Goal: Task Accomplishment & Management: Use online tool/utility

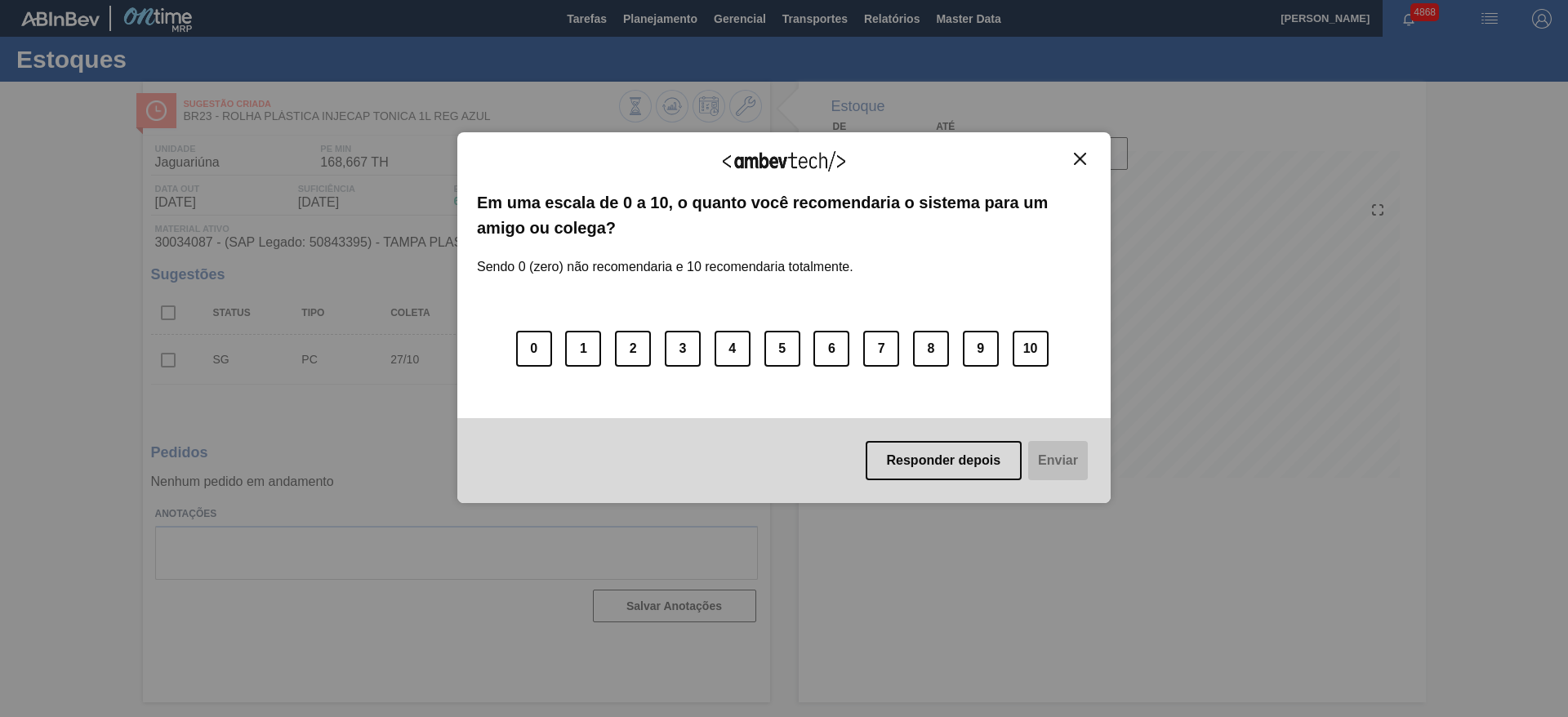
click at [681, 26] on div "Agradecemos seu feedback! Em uma escala de 0 a 10, o quanto você recomendaria o…" at bounding box center [784, 318] width 653 height 671
click at [1071, 166] on div "Agradecemos seu feedback!" at bounding box center [784, 171] width 614 height 38
click at [1073, 157] on button "Close" at bounding box center [1080, 159] width 22 height 14
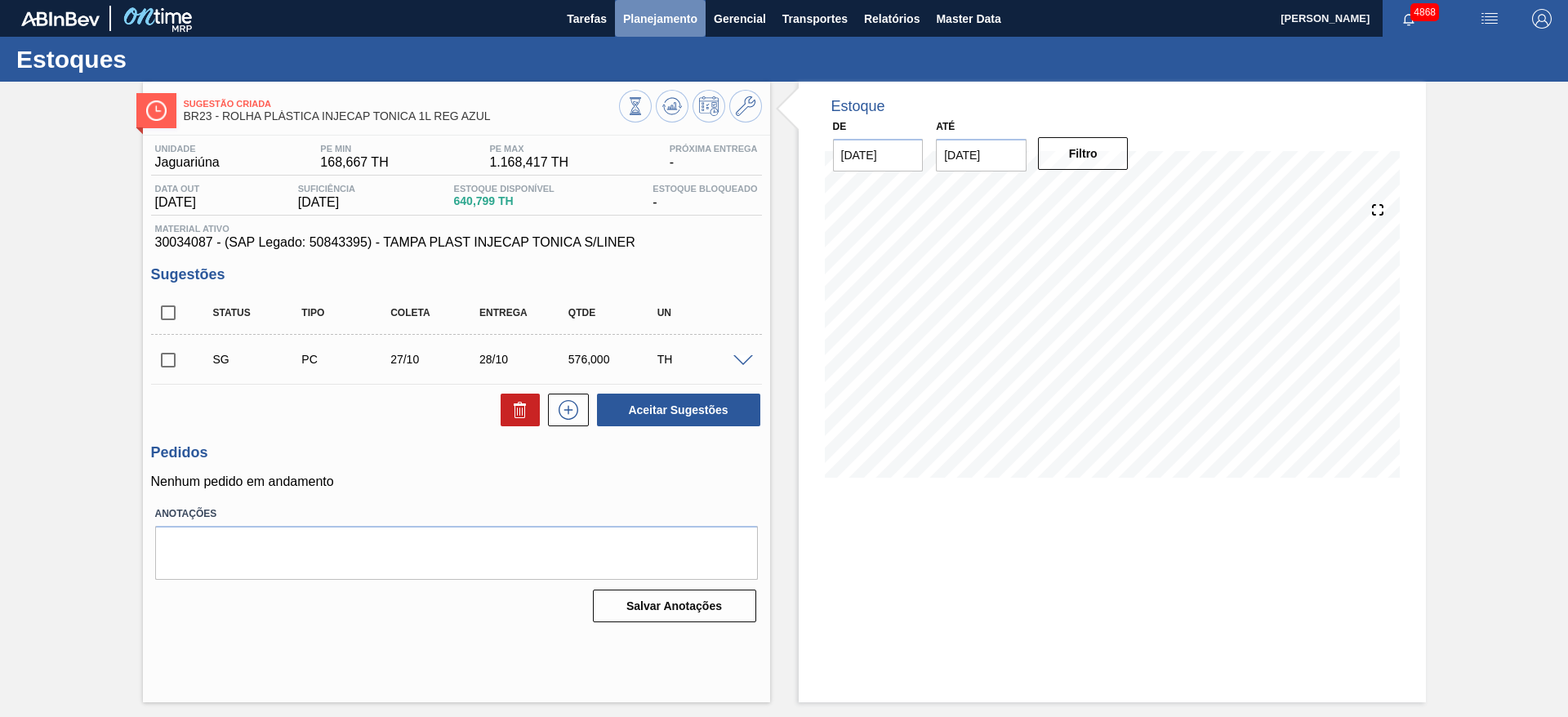
click at [676, 26] on span "Planejamento" at bounding box center [660, 19] width 75 height 20
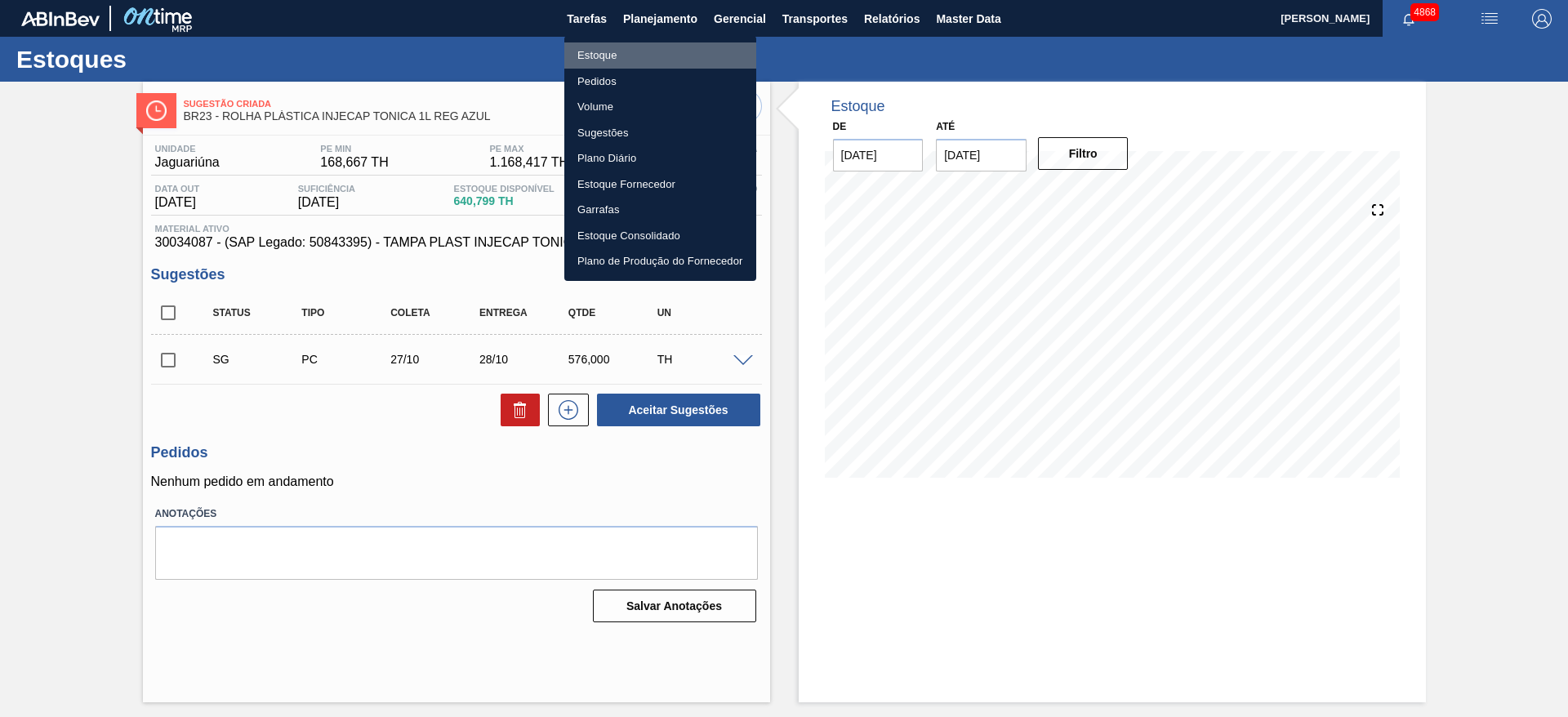
click at [653, 59] on li "Estoque" at bounding box center [660, 55] width 192 height 26
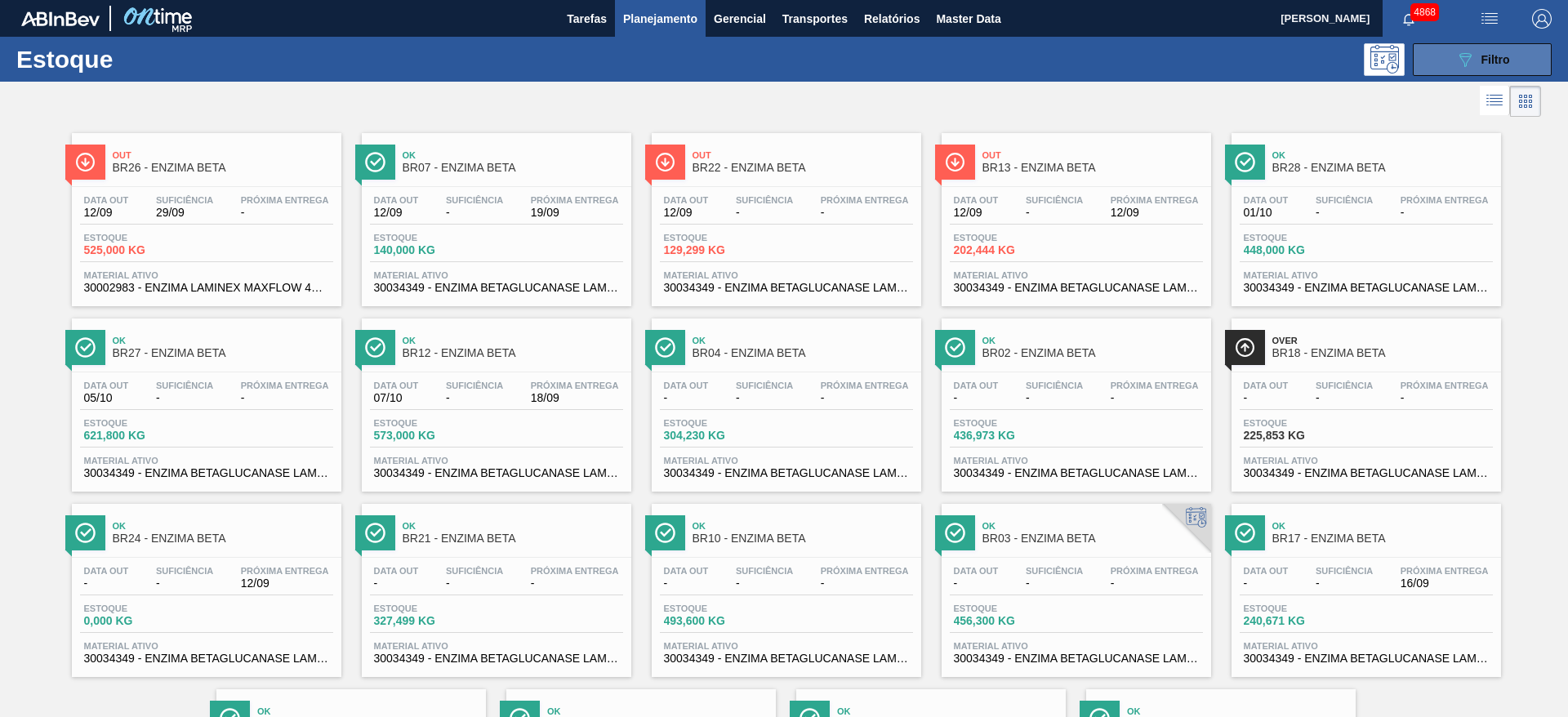
click at [1515, 51] on button "089F7B8B-B2A5-4AFE-B5C0-19BA573D28AC Filtro" at bounding box center [1482, 59] width 139 height 32
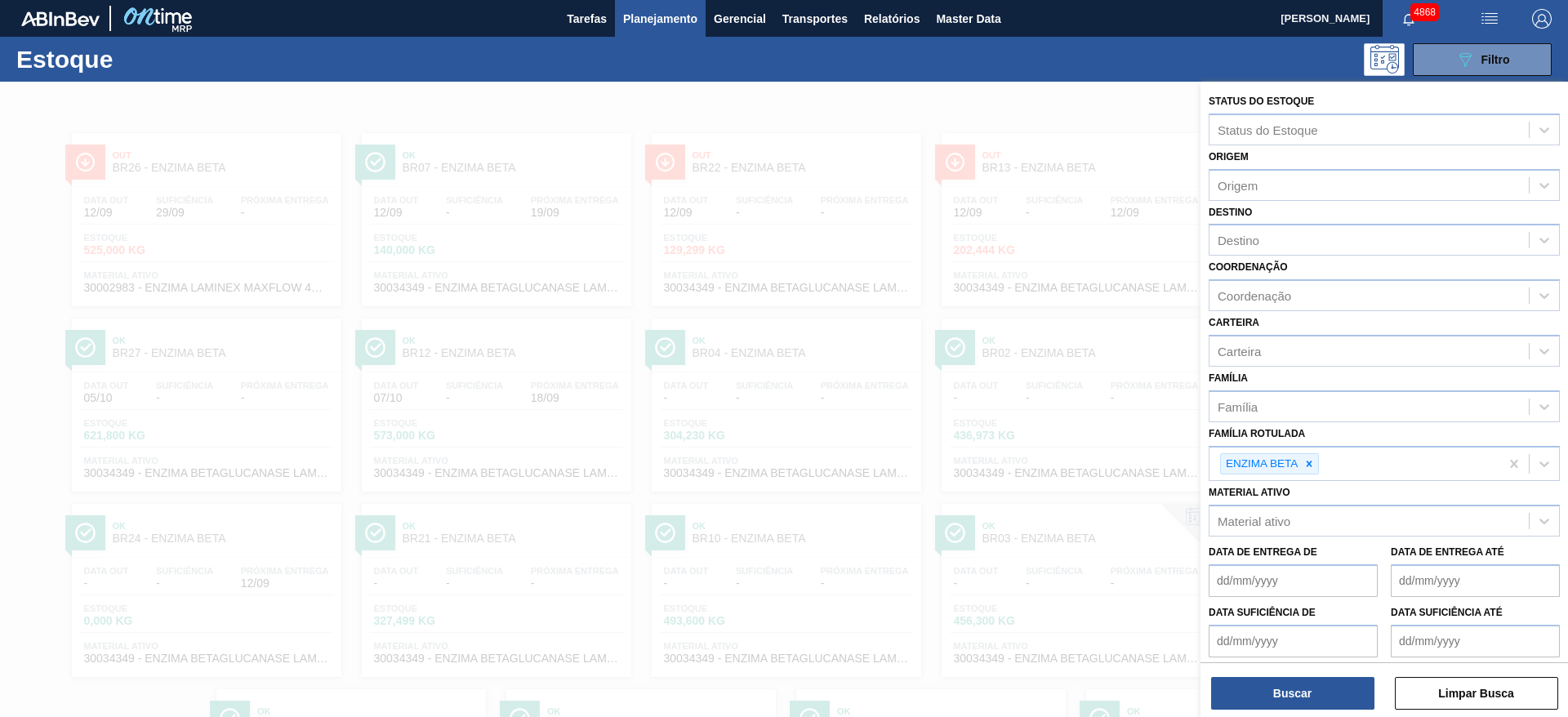
click at [982, 383] on div at bounding box center [784, 439] width 1568 height 717
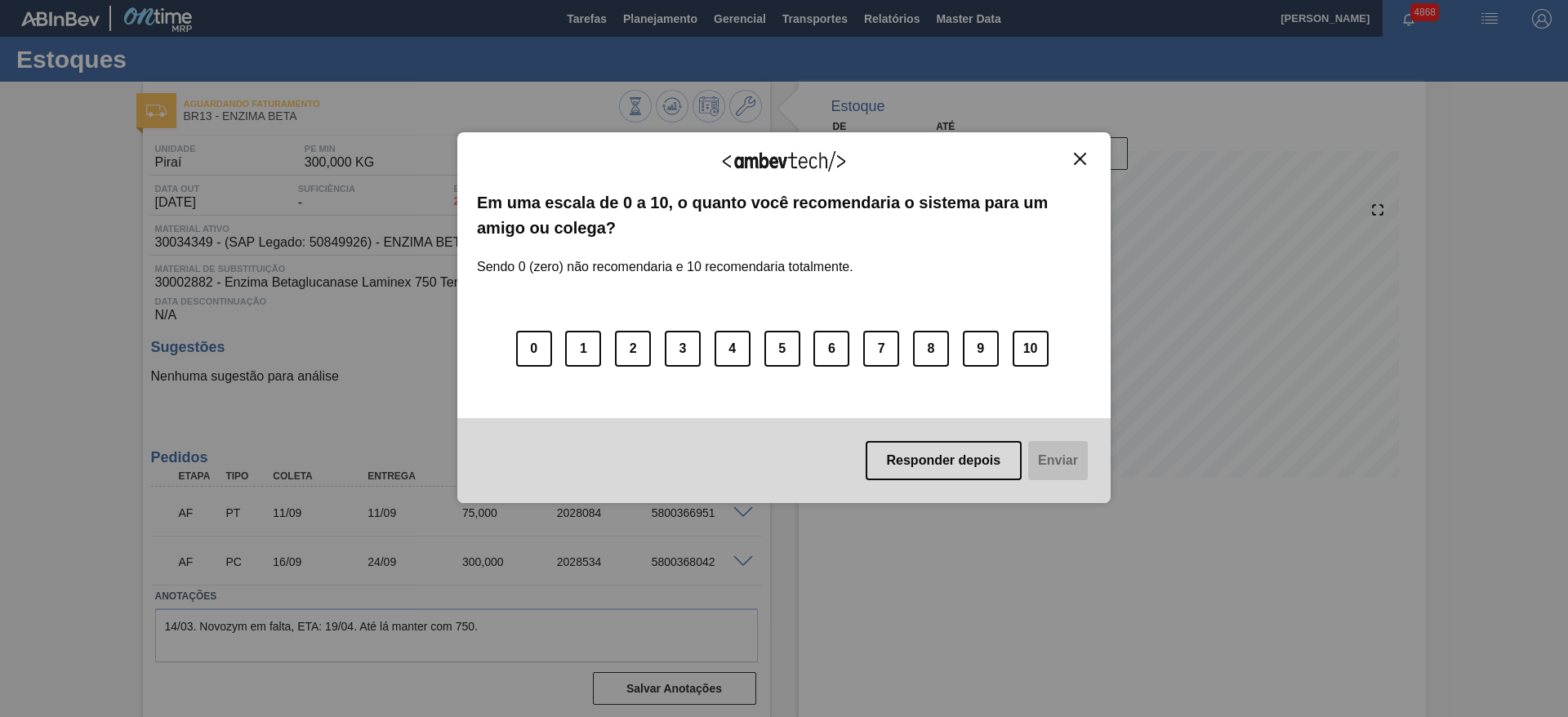
click at [1091, 150] on div "Agradecemos seu feedback! Em uma escala de 0 a 10, o quanto você recomendaria o…" at bounding box center [784, 318] width 653 height 371
click at [1086, 154] on img "Close" at bounding box center [1080, 159] width 12 height 12
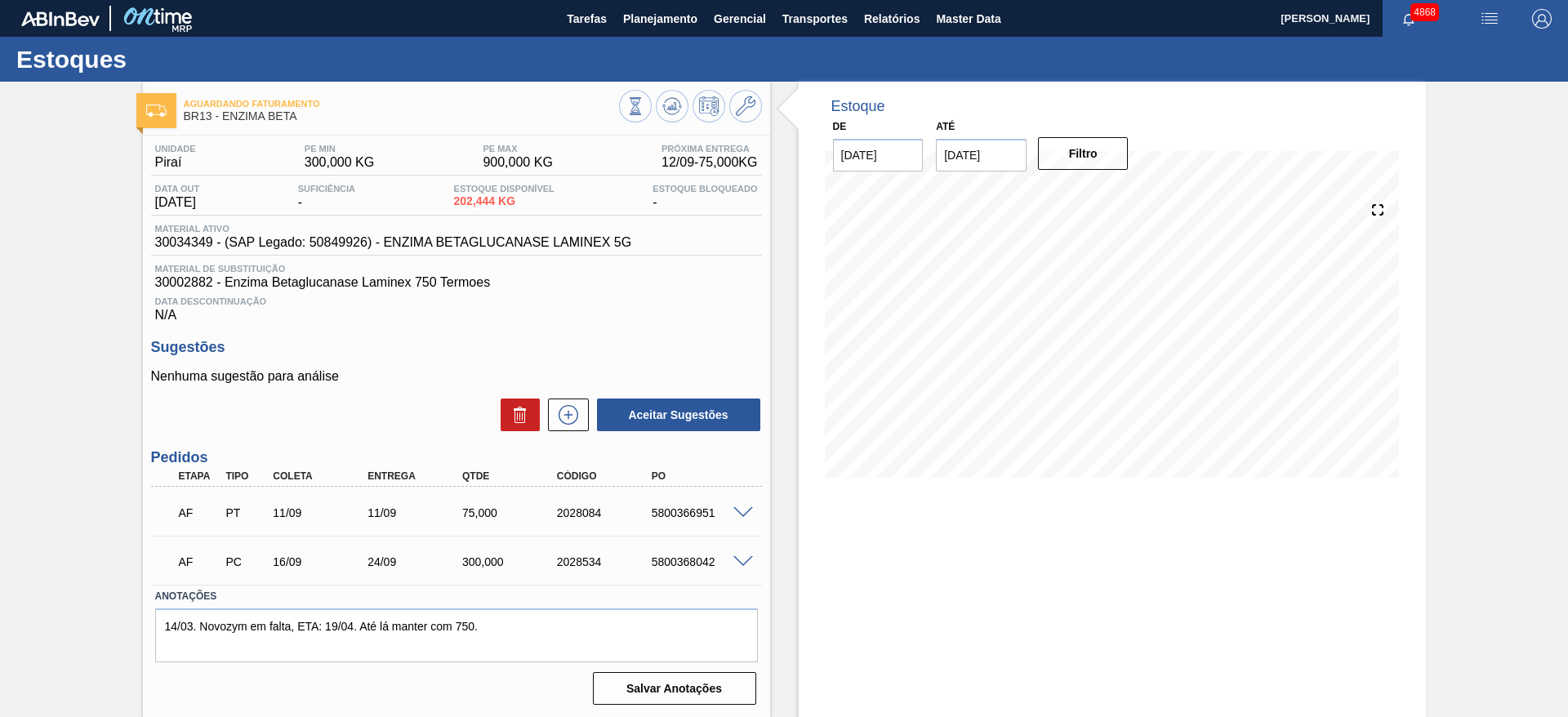
click at [741, 510] on span at bounding box center [743, 513] width 20 height 12
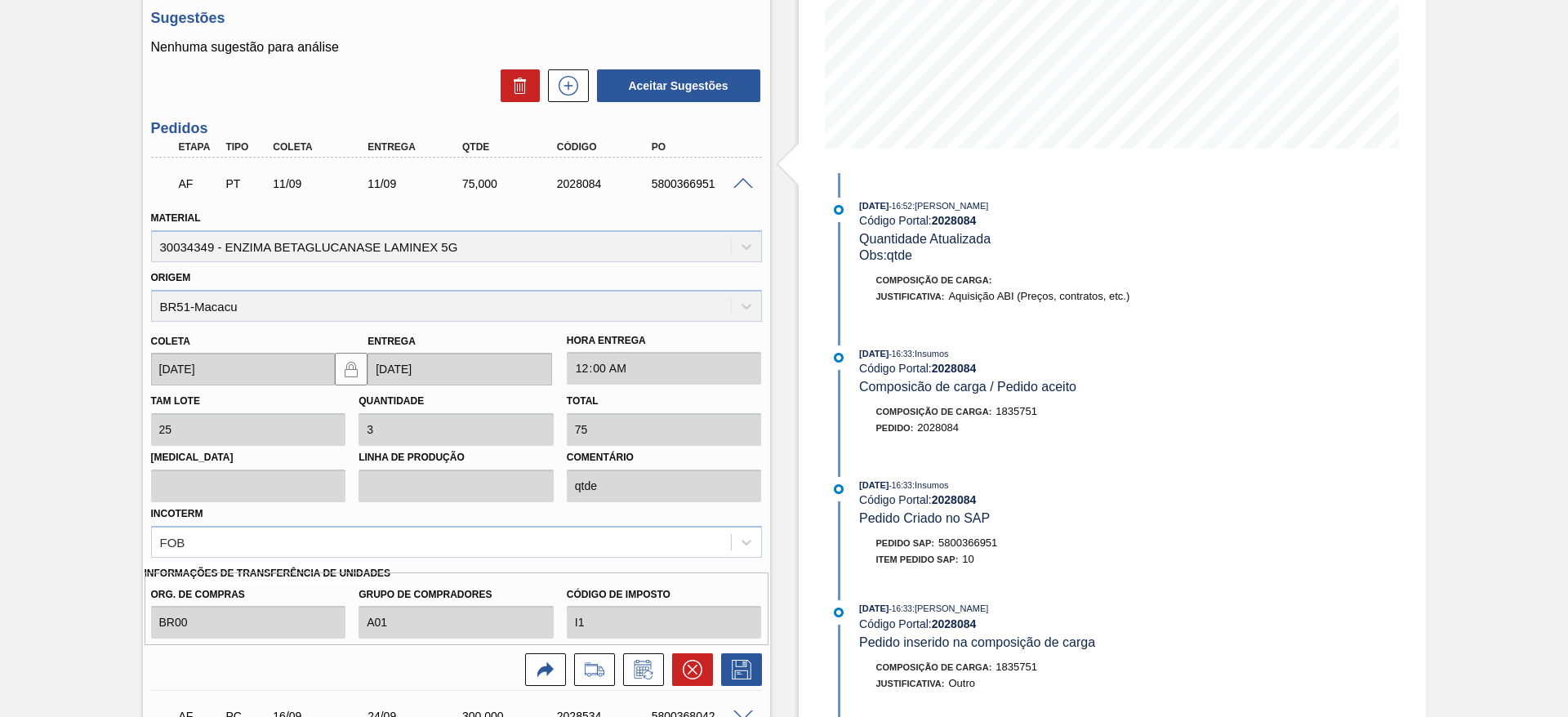
scroll to position [368, 0]
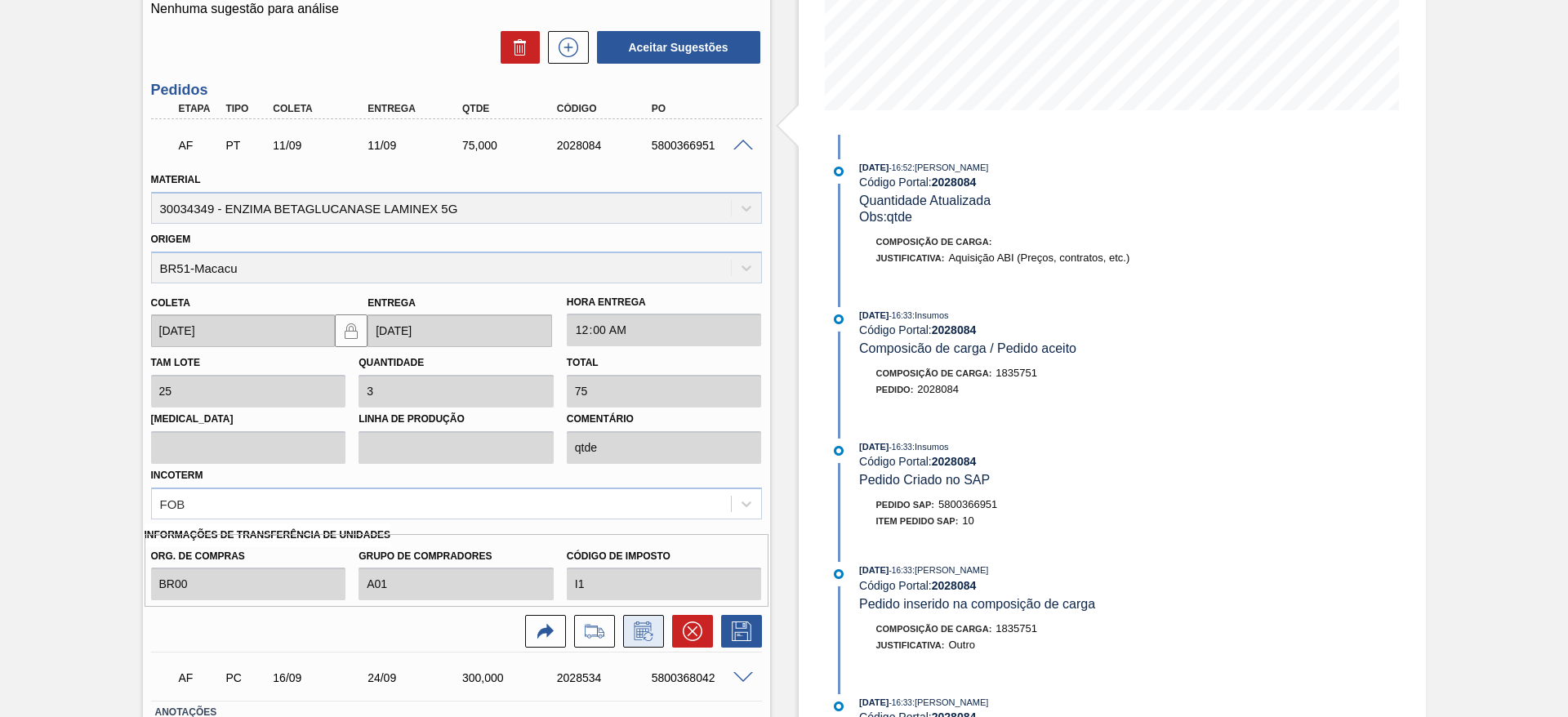
click at [634, 631] on icon at bounding box center [643, 632] width 26 height 20
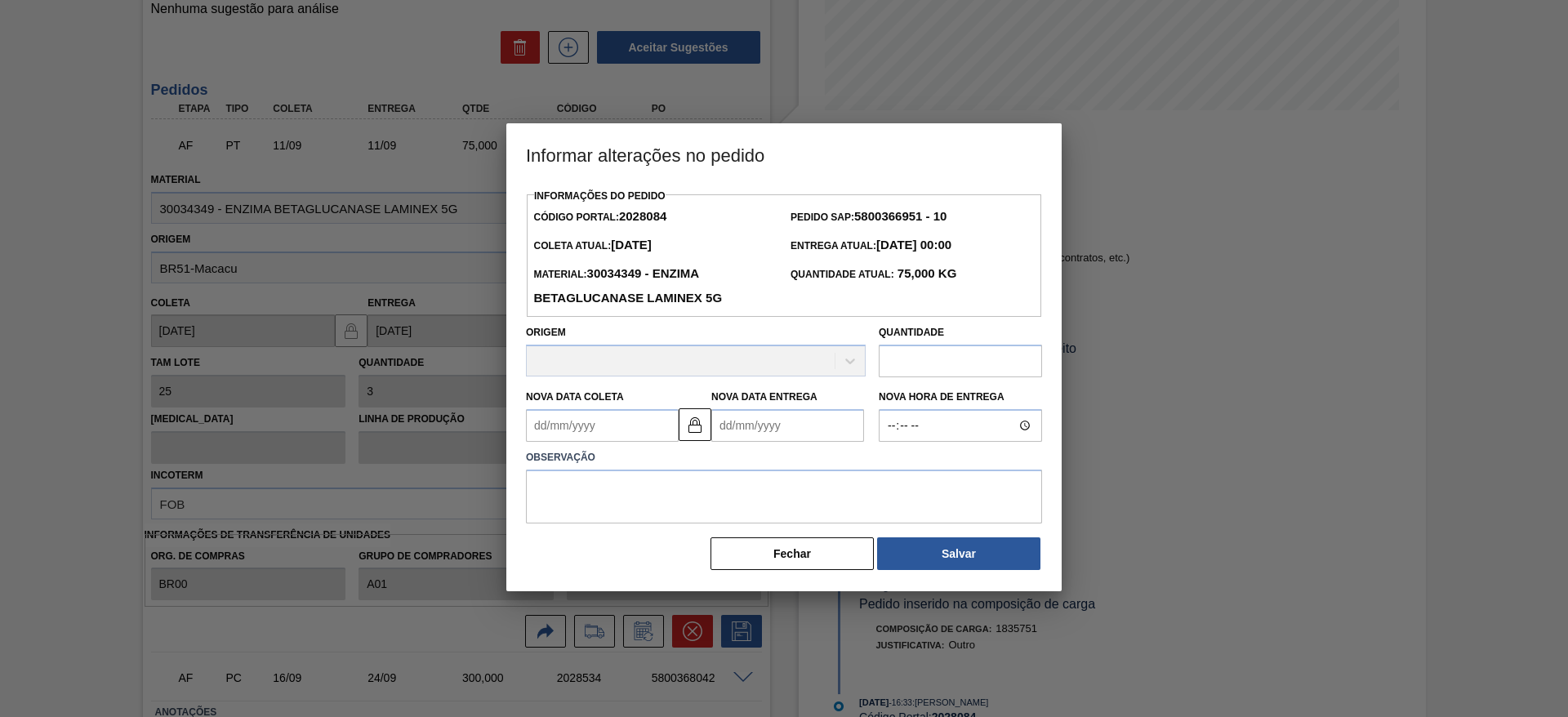
click at [910, 355] on input "text" at bounding box center [960, 360] width 164 height 32
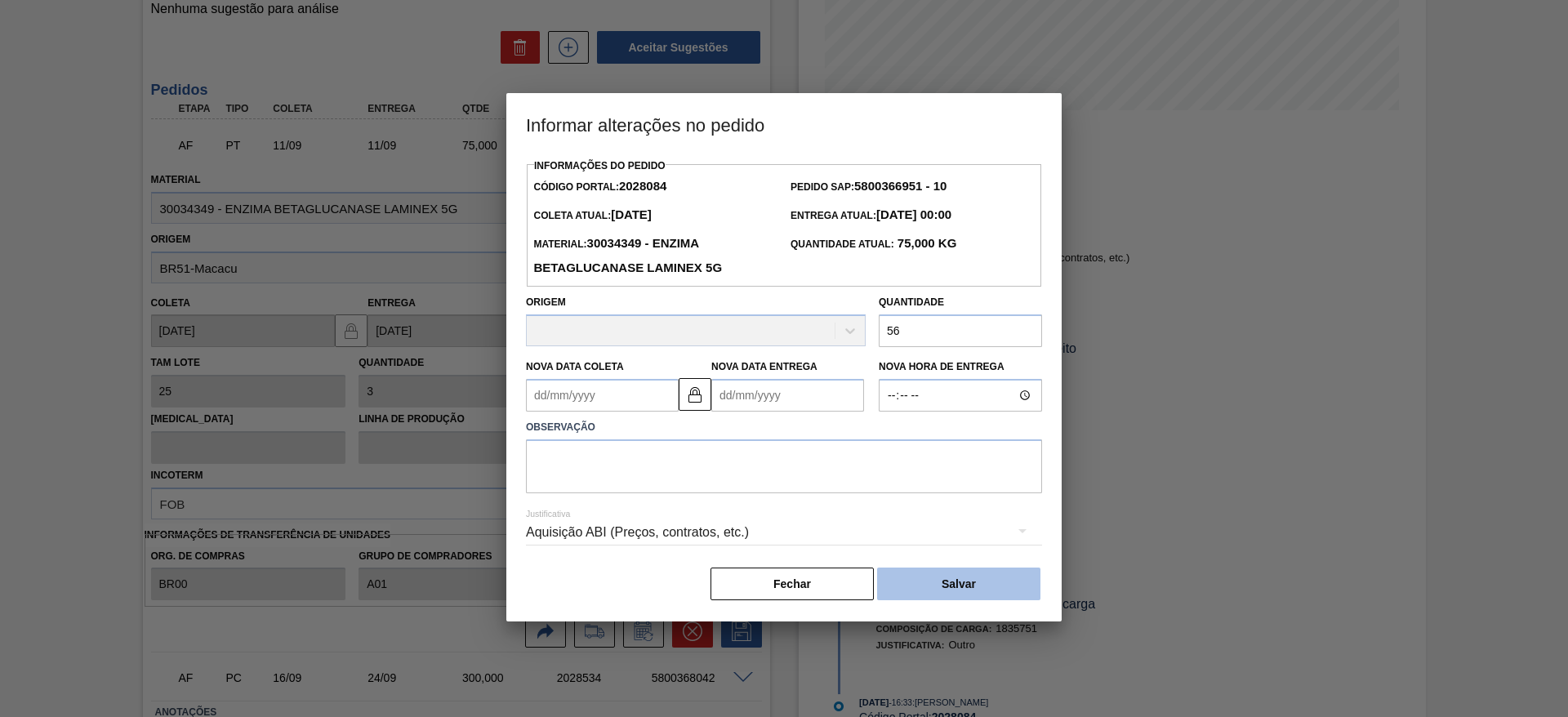
type input "56"
click at [943, 578] on button "Salvar" at bounding box center [958, 584] width 164 height 32
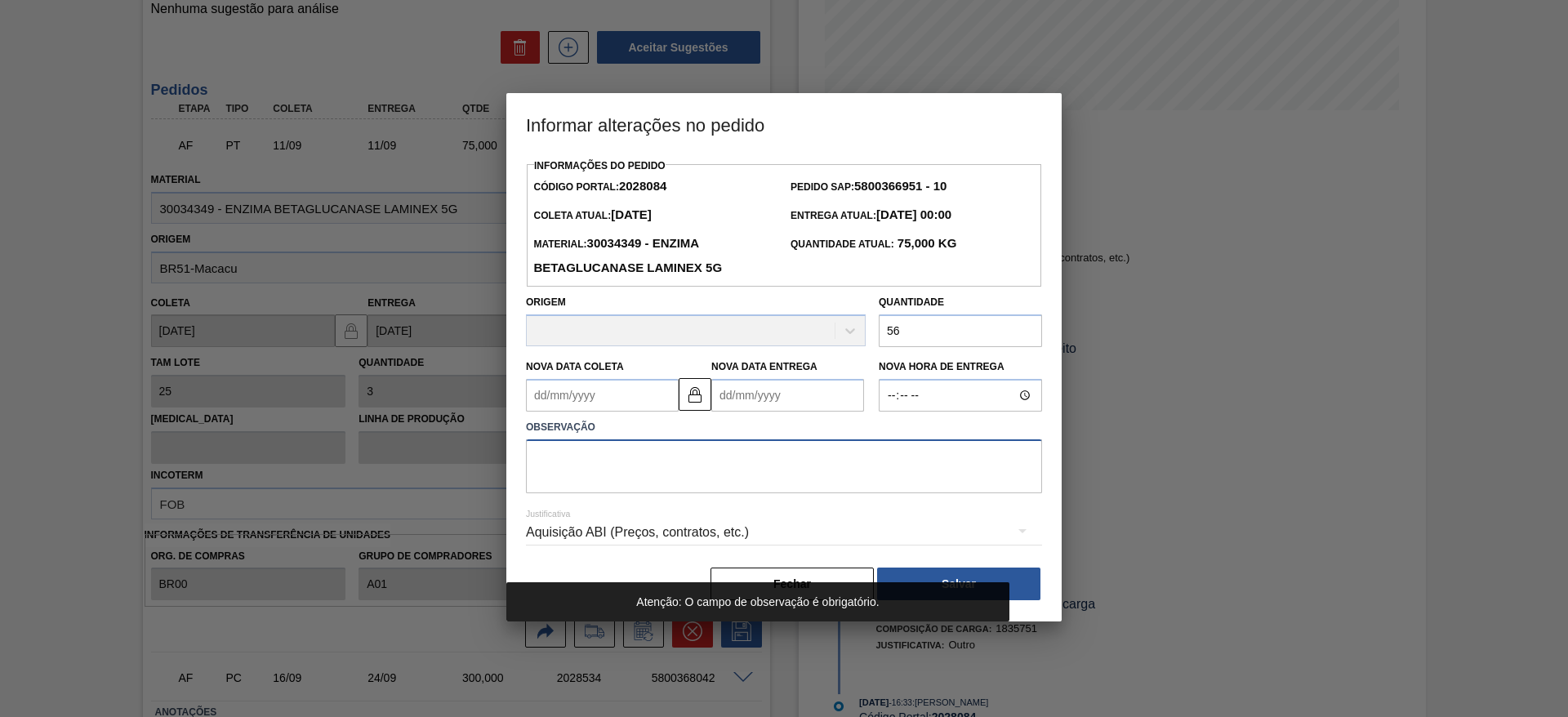
click at [794, 483] on textarea at bounding box center [784, 466] width 516 height 54
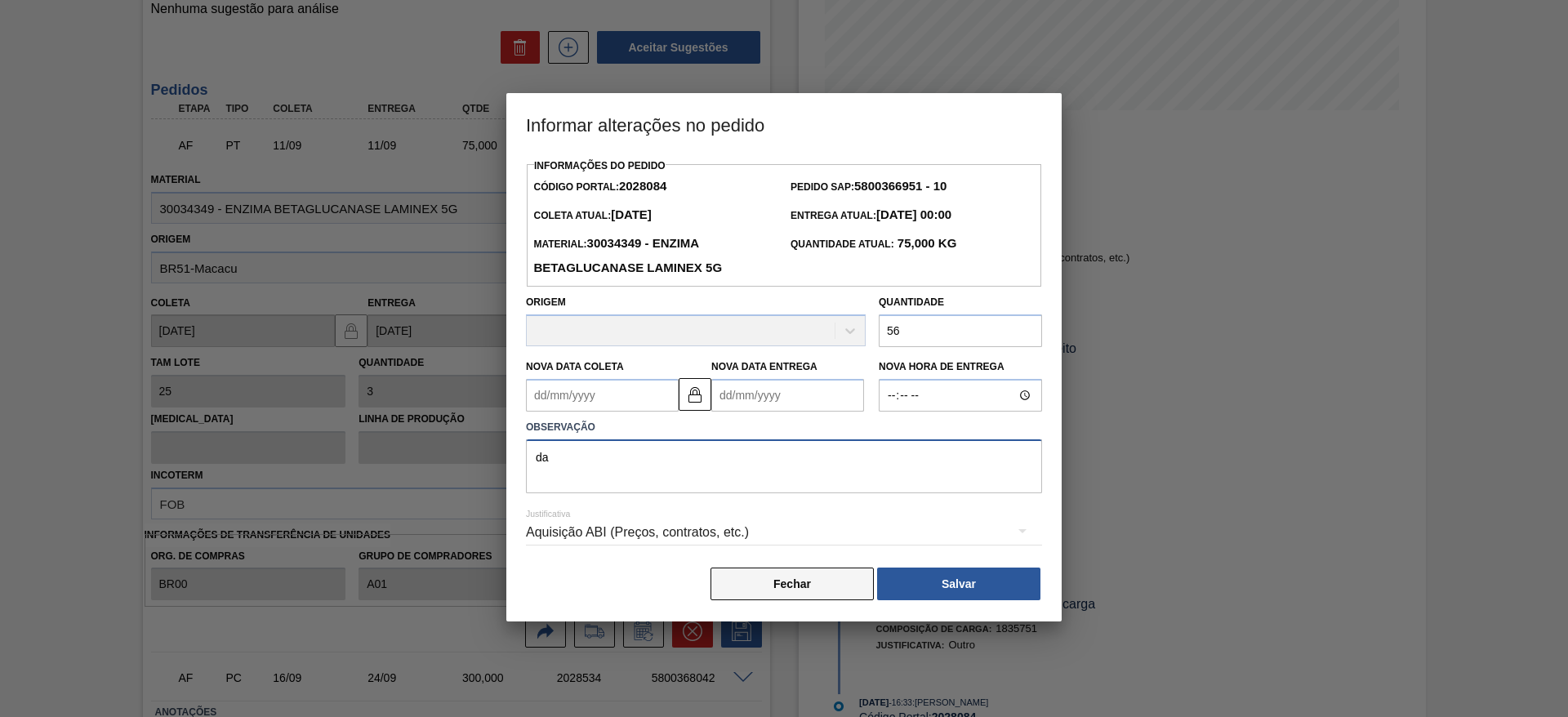
type textarea "d"
type textarea "a"
type textarea "qtde"
click at [911, 597] on button "Salvar" at bounding box center [958, 584] width 164 height 32
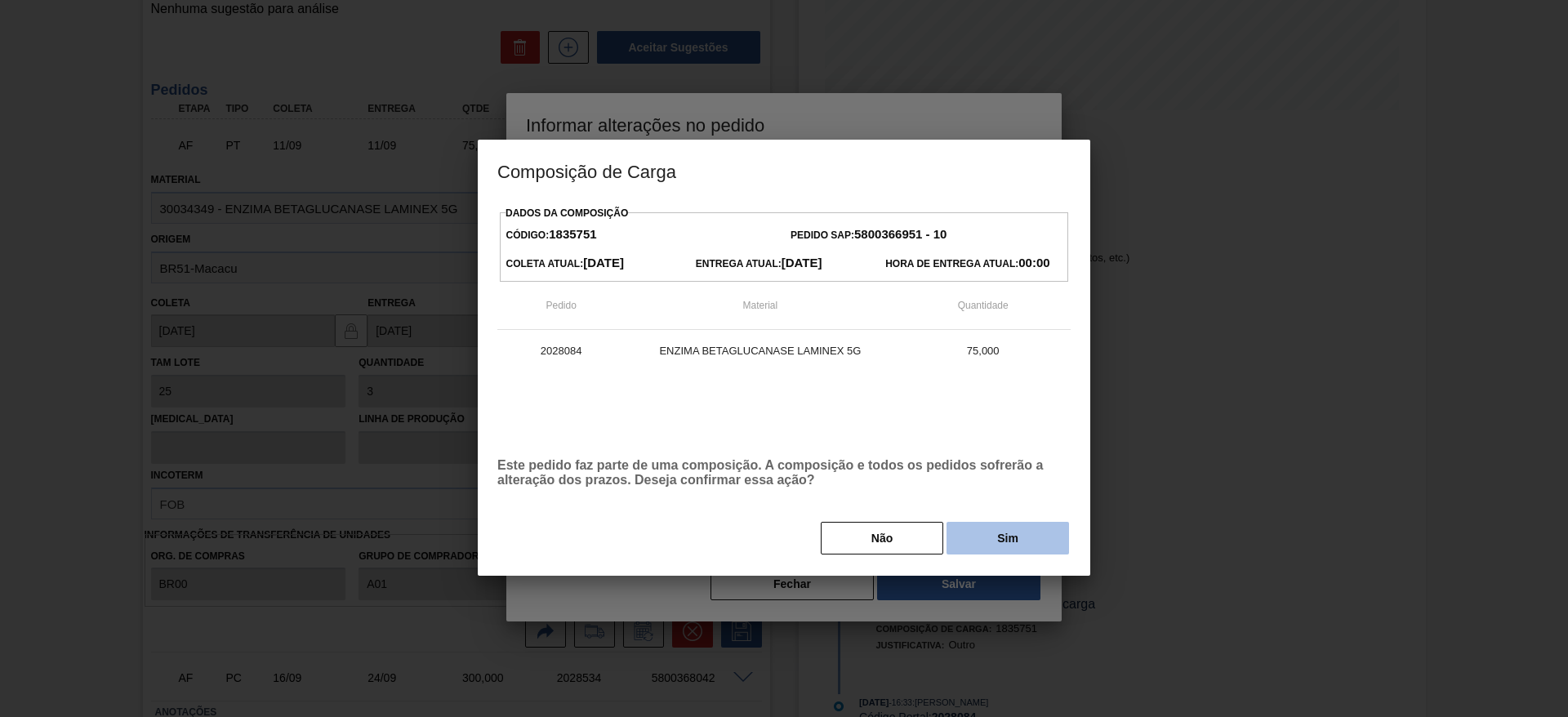
click at [1029, 527] on button "Sim" at bounding box center [1007, 538] width 123 height 32
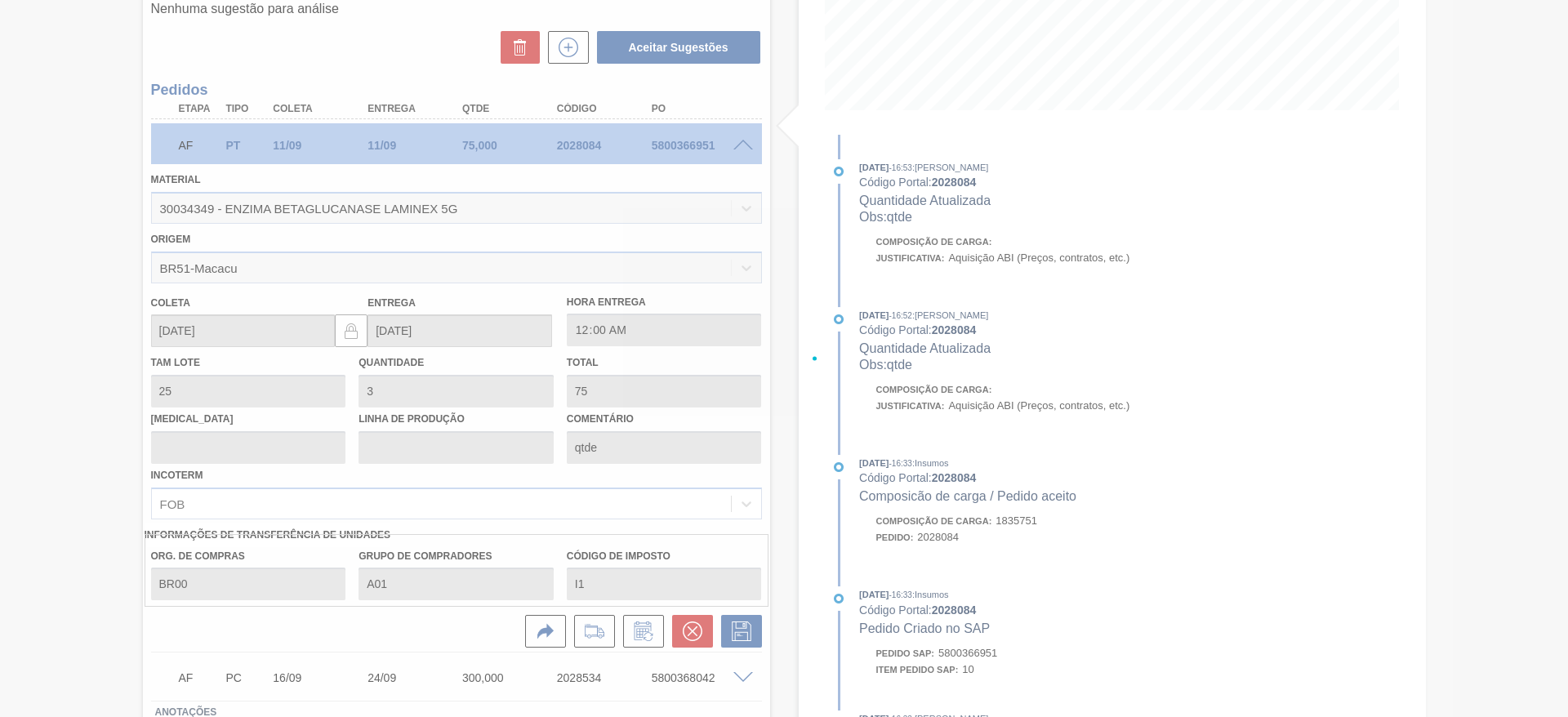
type input "2,24"
type input "56"
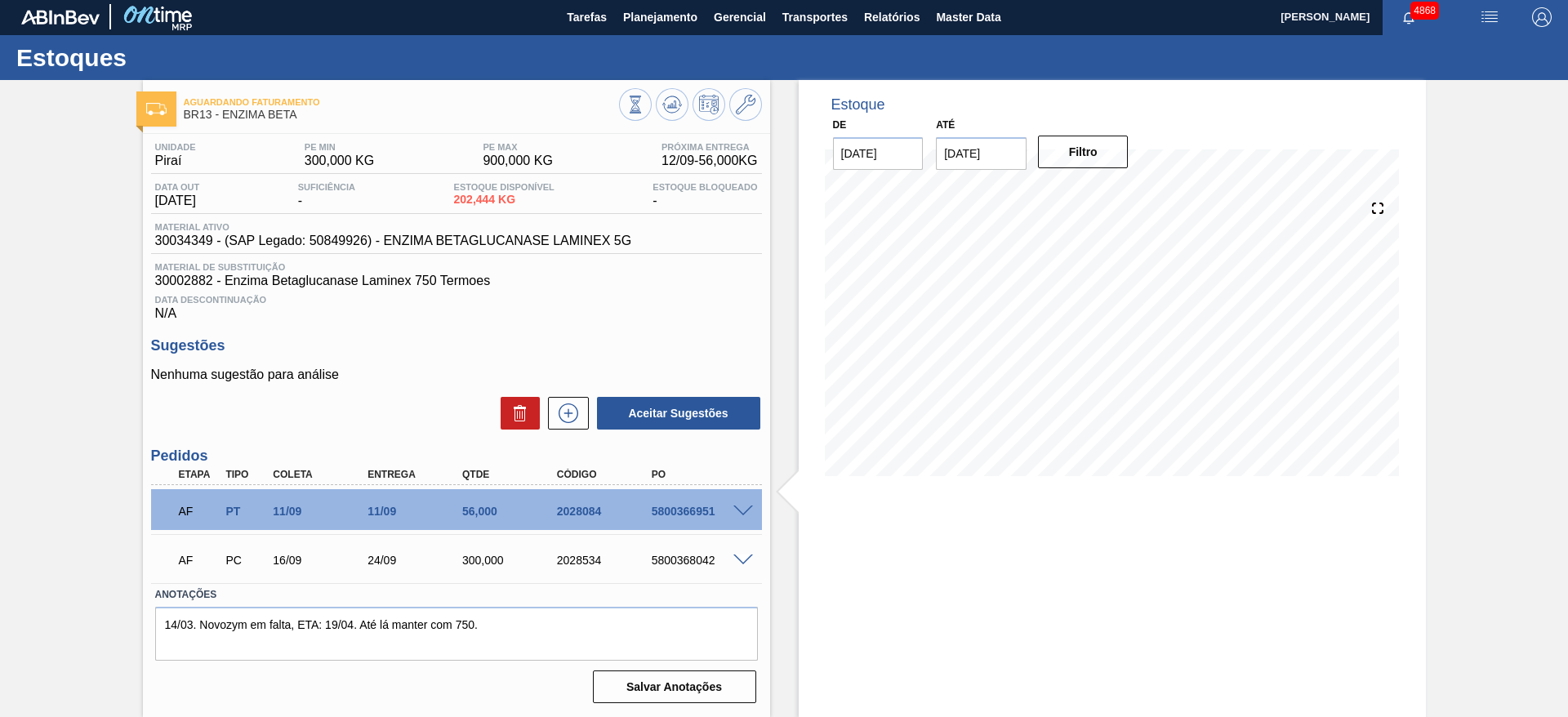
click at [743, 507] on span at bounding box center [743, 511] width 20 height 12
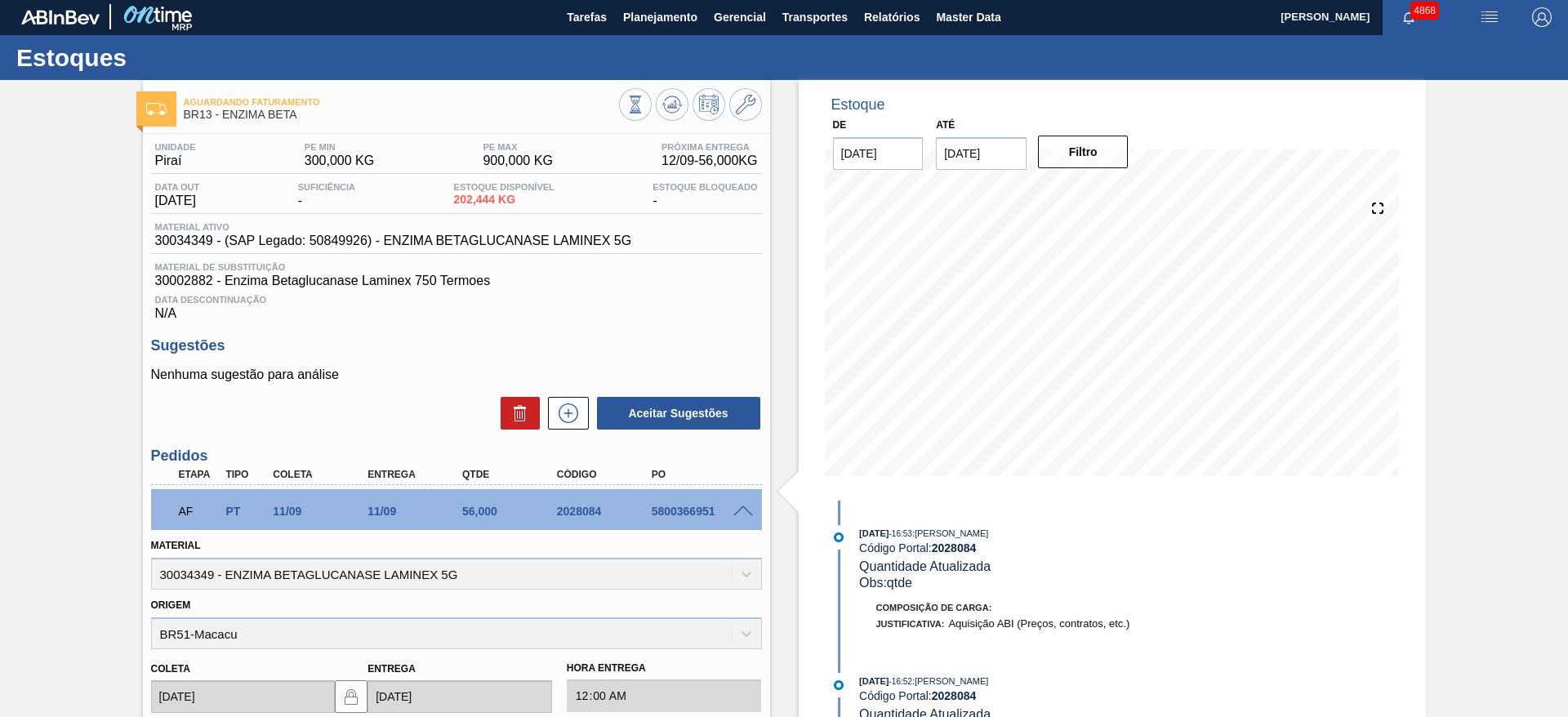
click at [743, 505] on span at bounding box center [743, 511] width 20 height 12
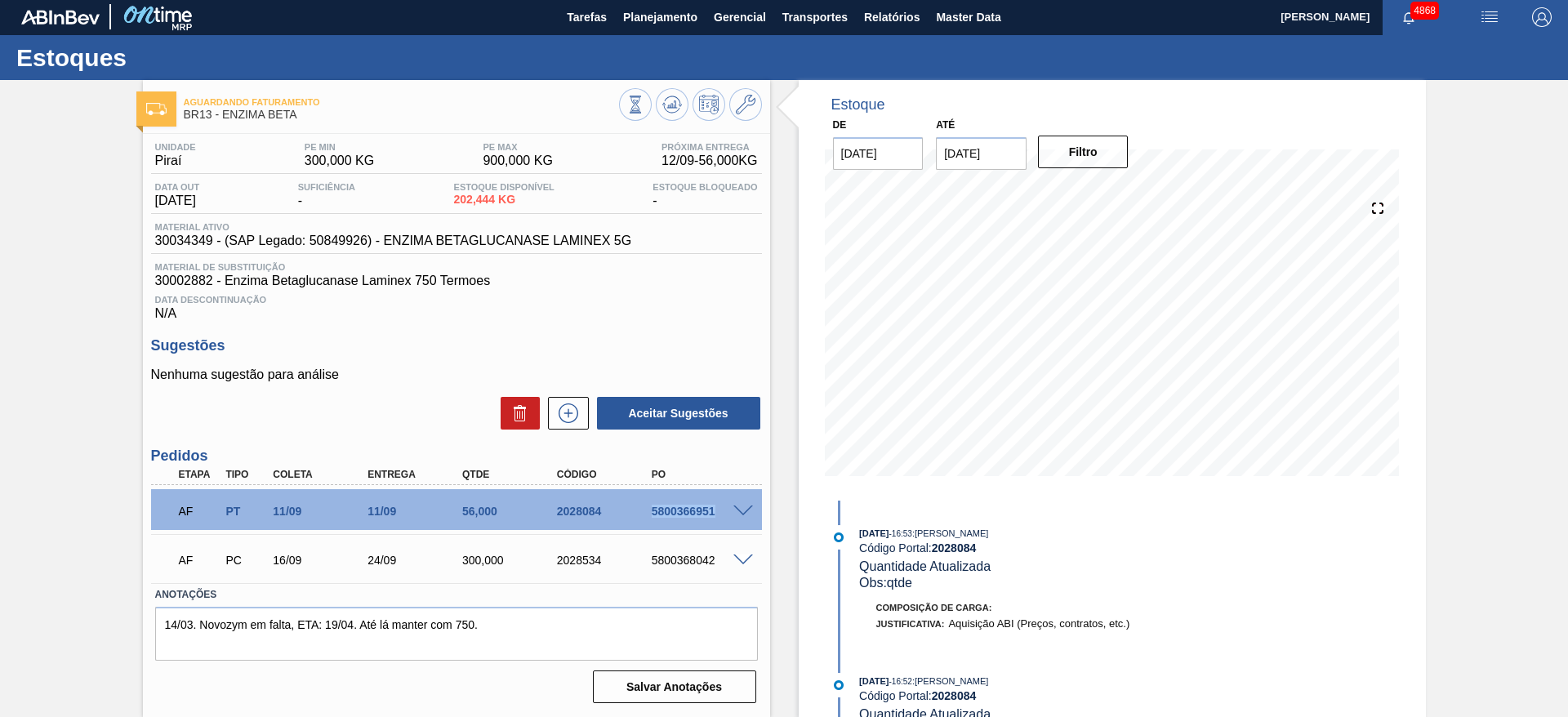
drag, startPoint x: 645, startPoint y: 509, endPoint x: 726, endPoint y: 524, distance: 82.4
click at [726, 524] on div "AF PT 11/09 11/09 56,000 2028084 5800366951" at bounding box center [452, 509] width 568 height 32
copy div "5800366951"
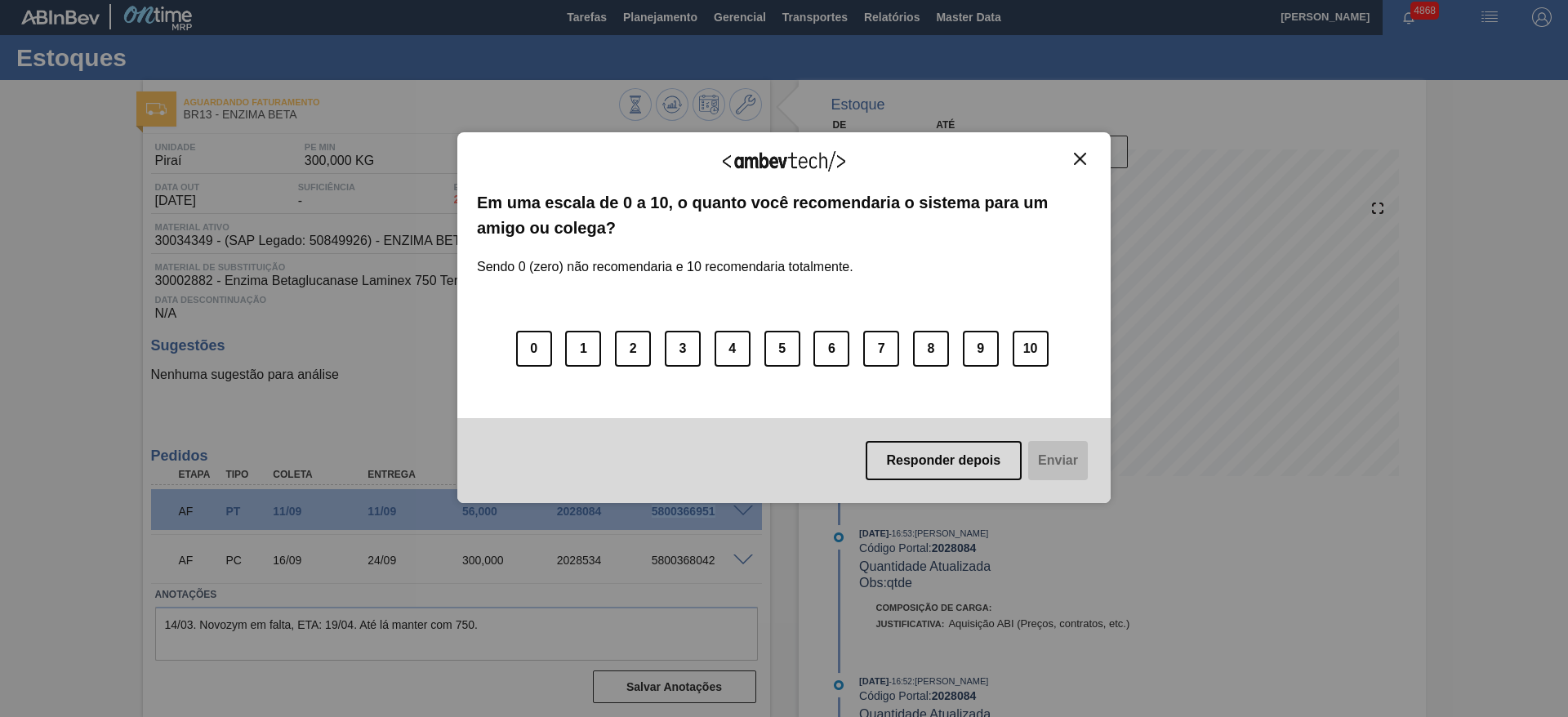
click at [1087, 160] on button "Close" at bounding box center [1080, 159] width 22 height 14
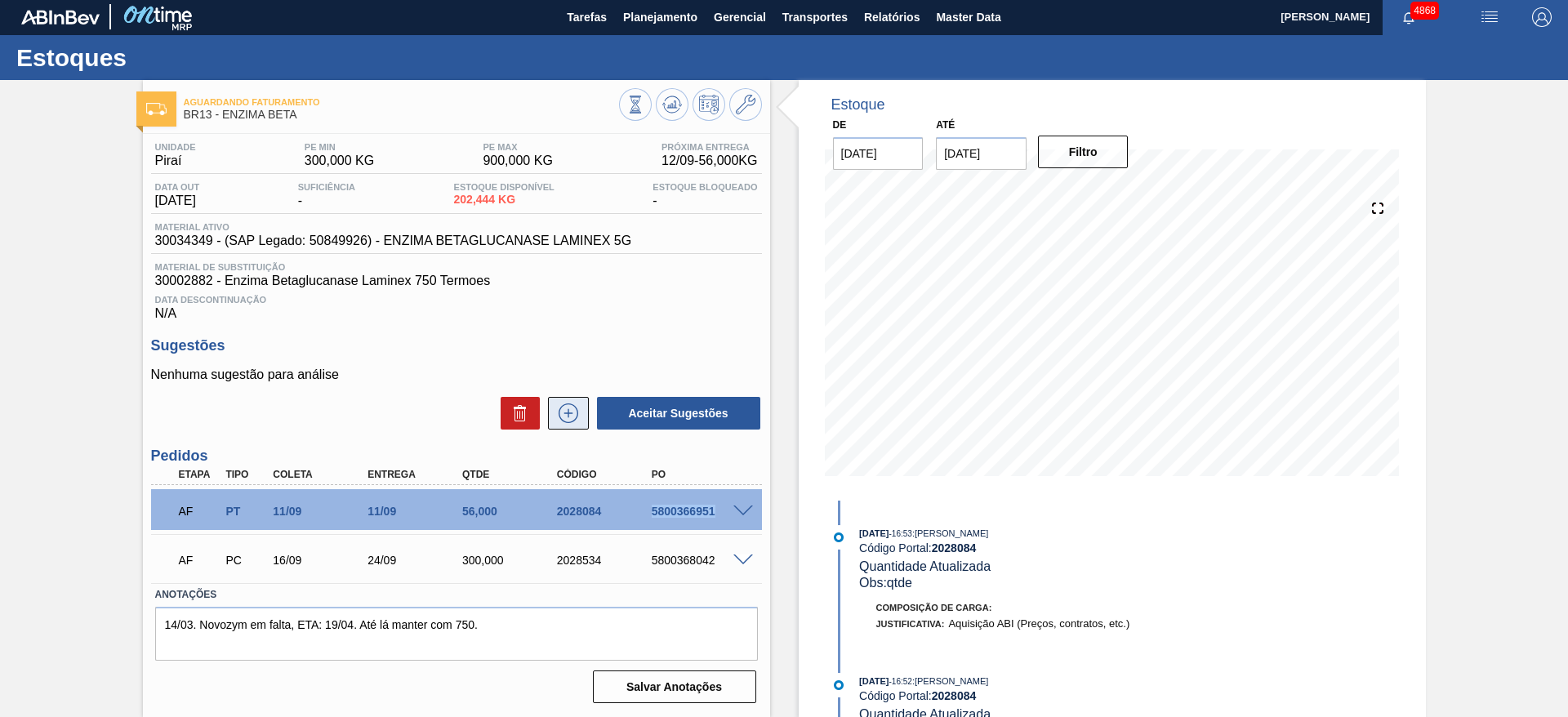
click at [559, 429] on button at bounding box center [569, 413] width 41 height 32
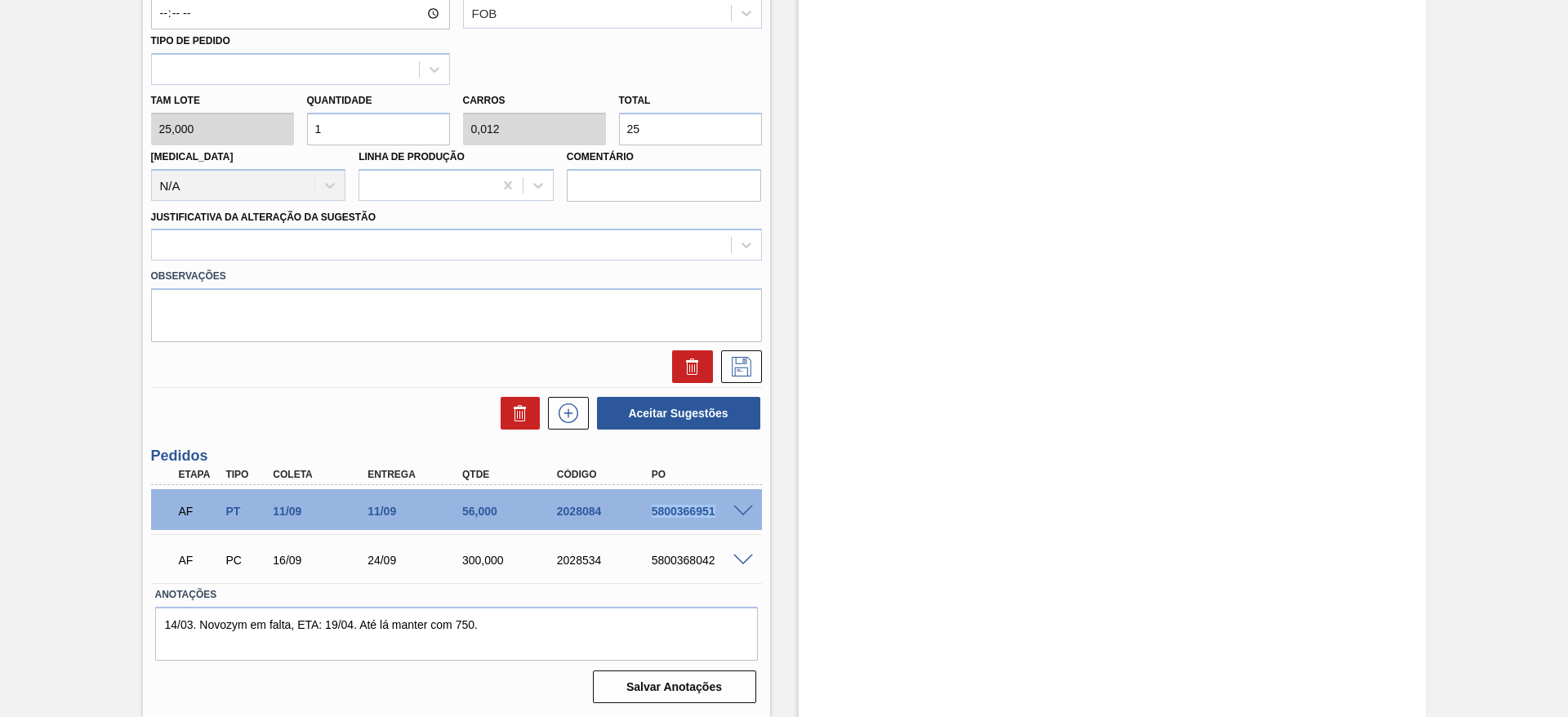
scroll to position [372, 0]
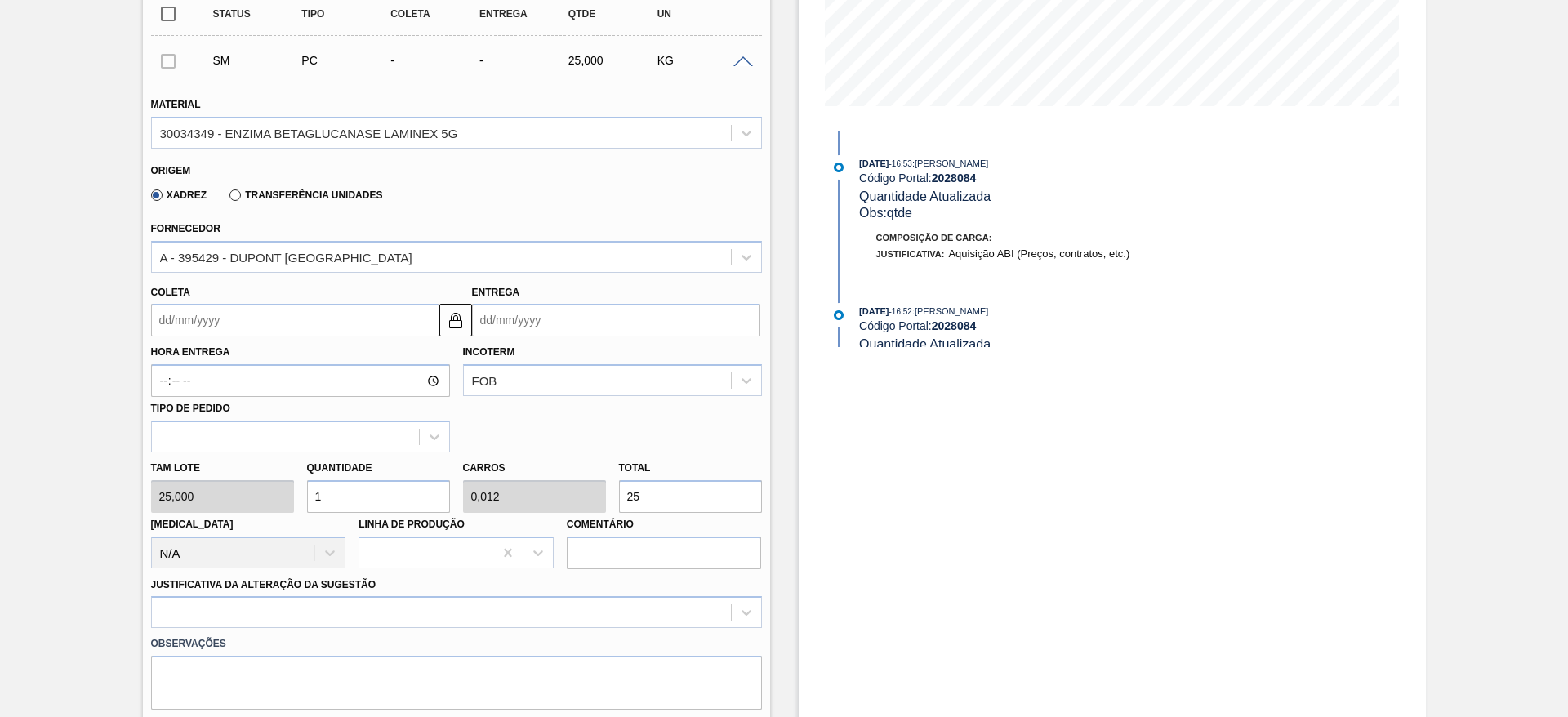
click at [315, 198] on label "Transferência Unidades" at bounding box center [306, 195] width 153 height 12
click at [227, 198] on input "Transferência Unidades" at bounding box center [227, 198] width 0 height 0
type input "0,013"
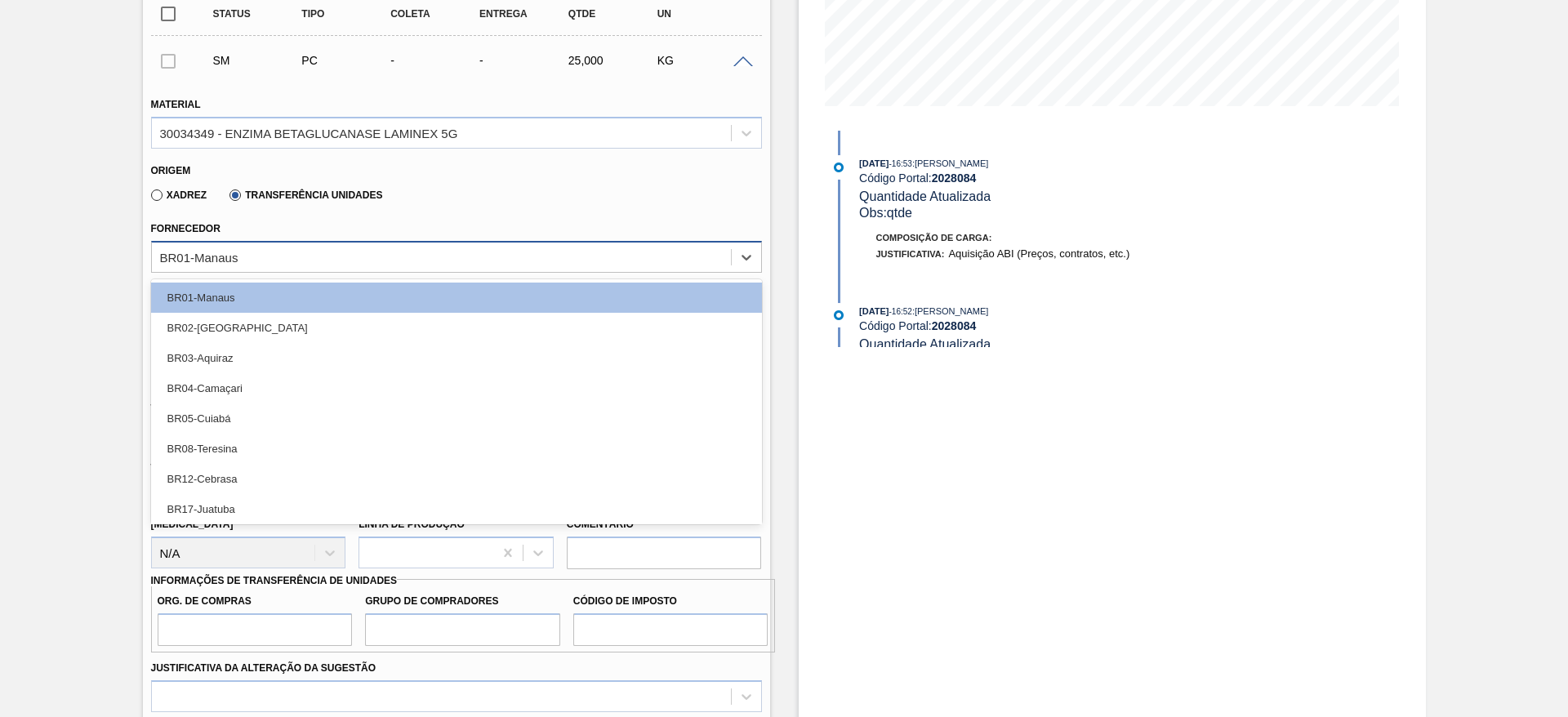
click at [311, 264] on div "BR01-Manaus" at bounding box center [441, 257] width 579 height 24
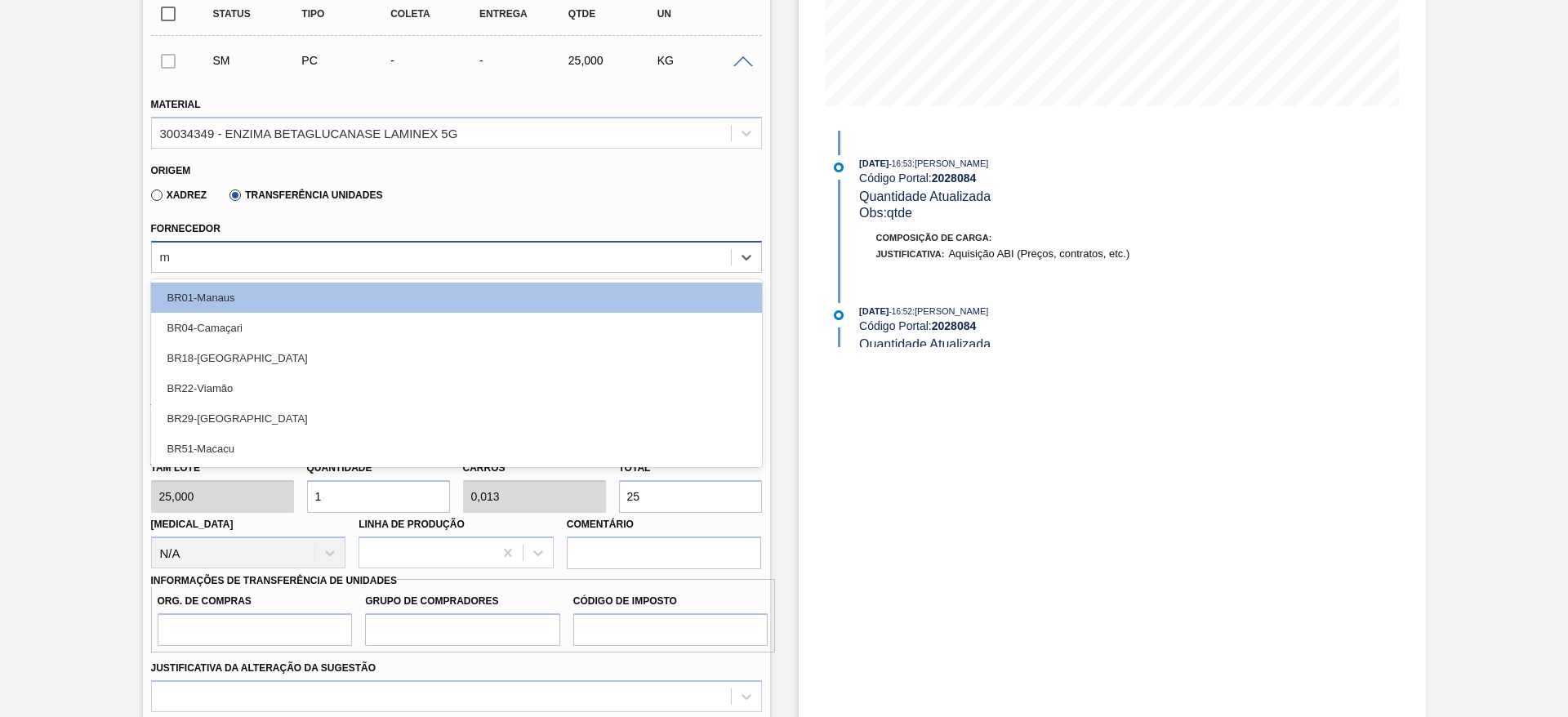
type input "ma"
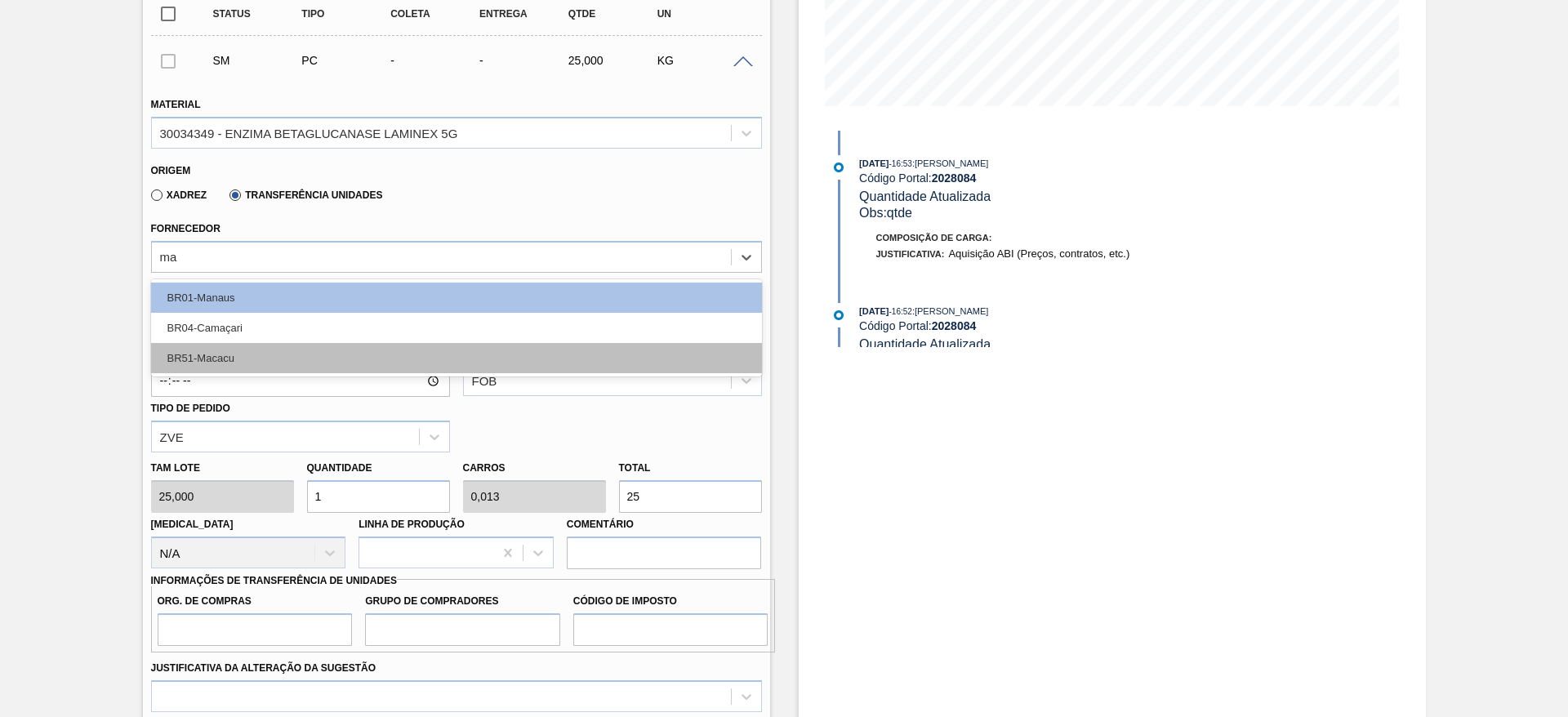
click at [302, 370] on div "BR51-Macacu" at bounding box center [456, 358] width 611 height 30
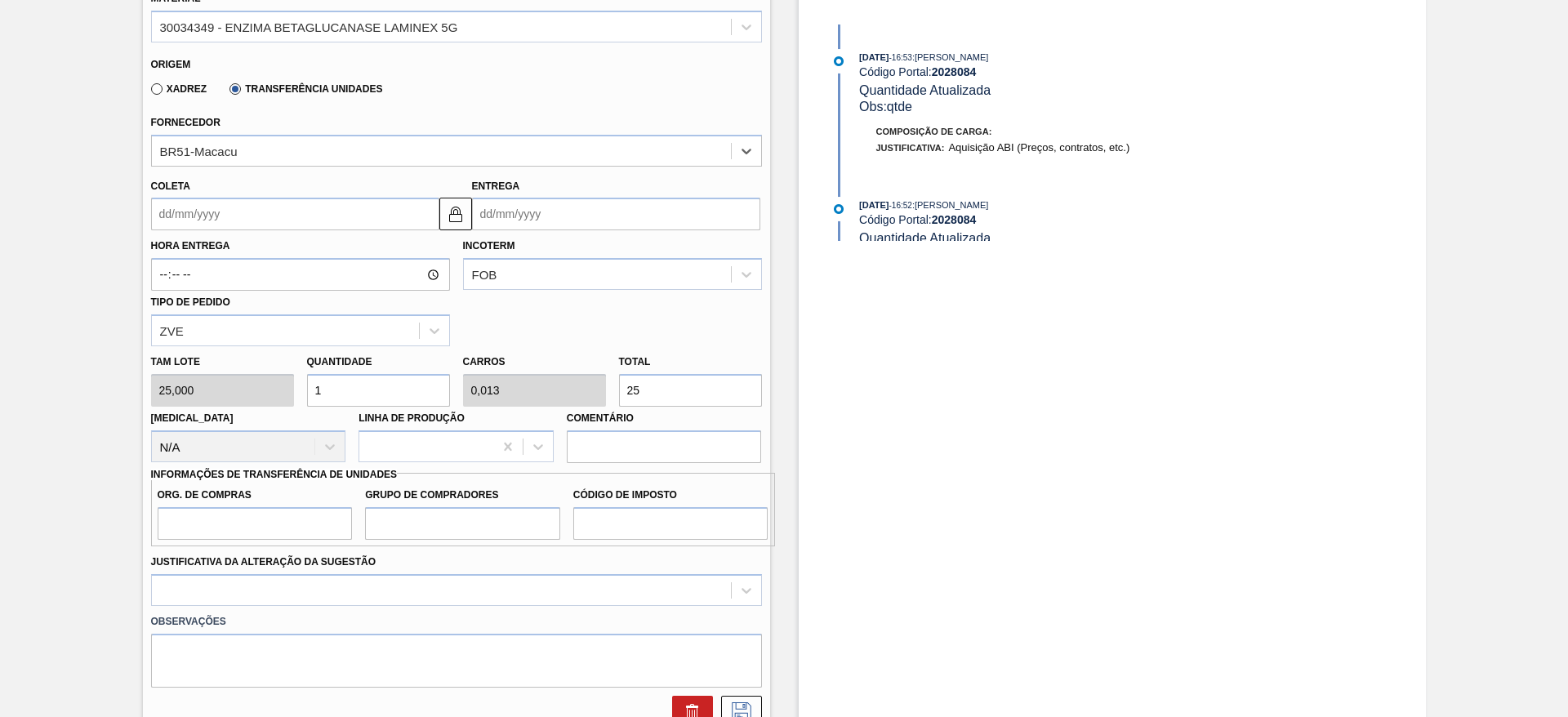
scroll to position [617, 0]
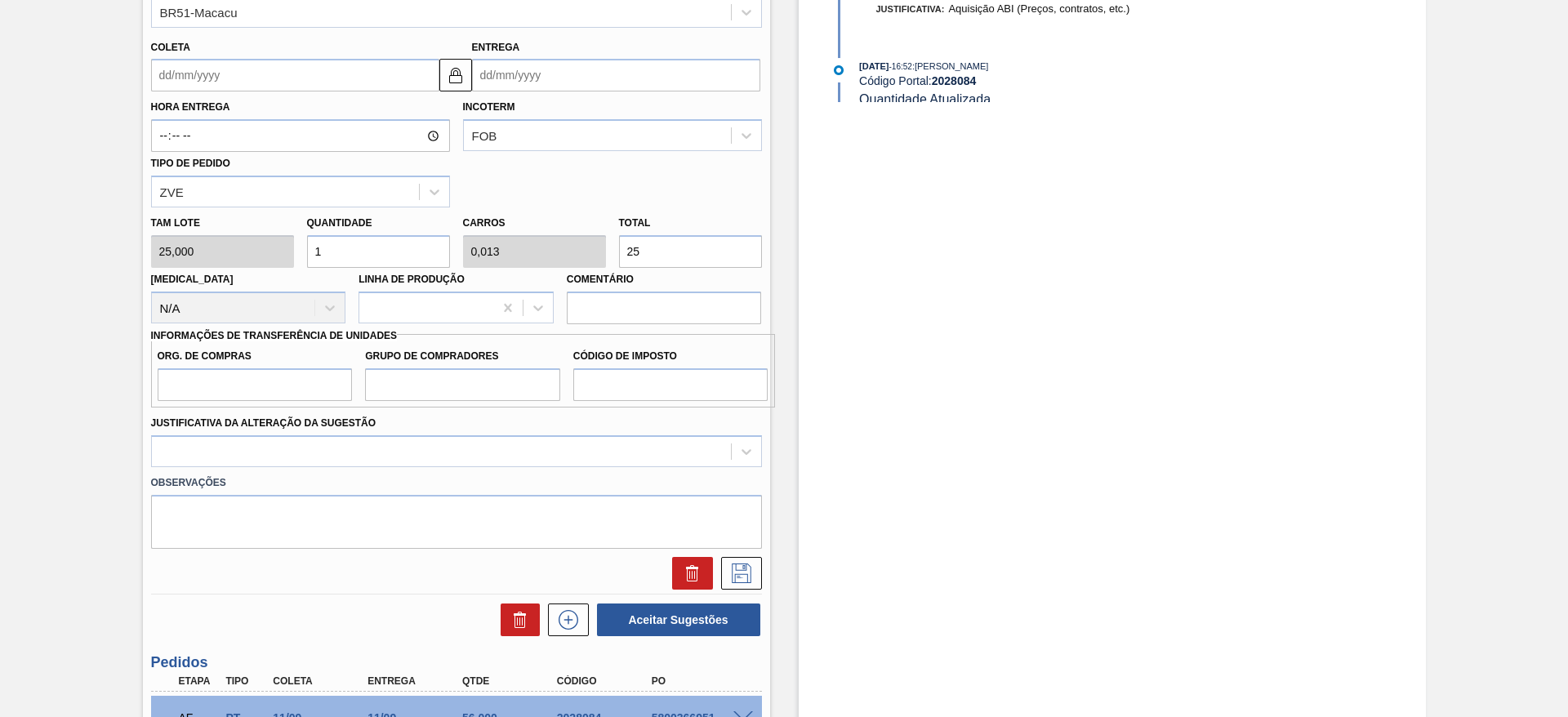
click at [564, 250] on div "[PERSON_NAME] 25,000 Quantidade 1 Carros 0,013 Total 25 [MEDICAL_DATA] N/A Linh…" at bounding box center [456, 265] width 624 height 117
type input "0,2"
type input "0,003"
type input "5"
type input "2,24"
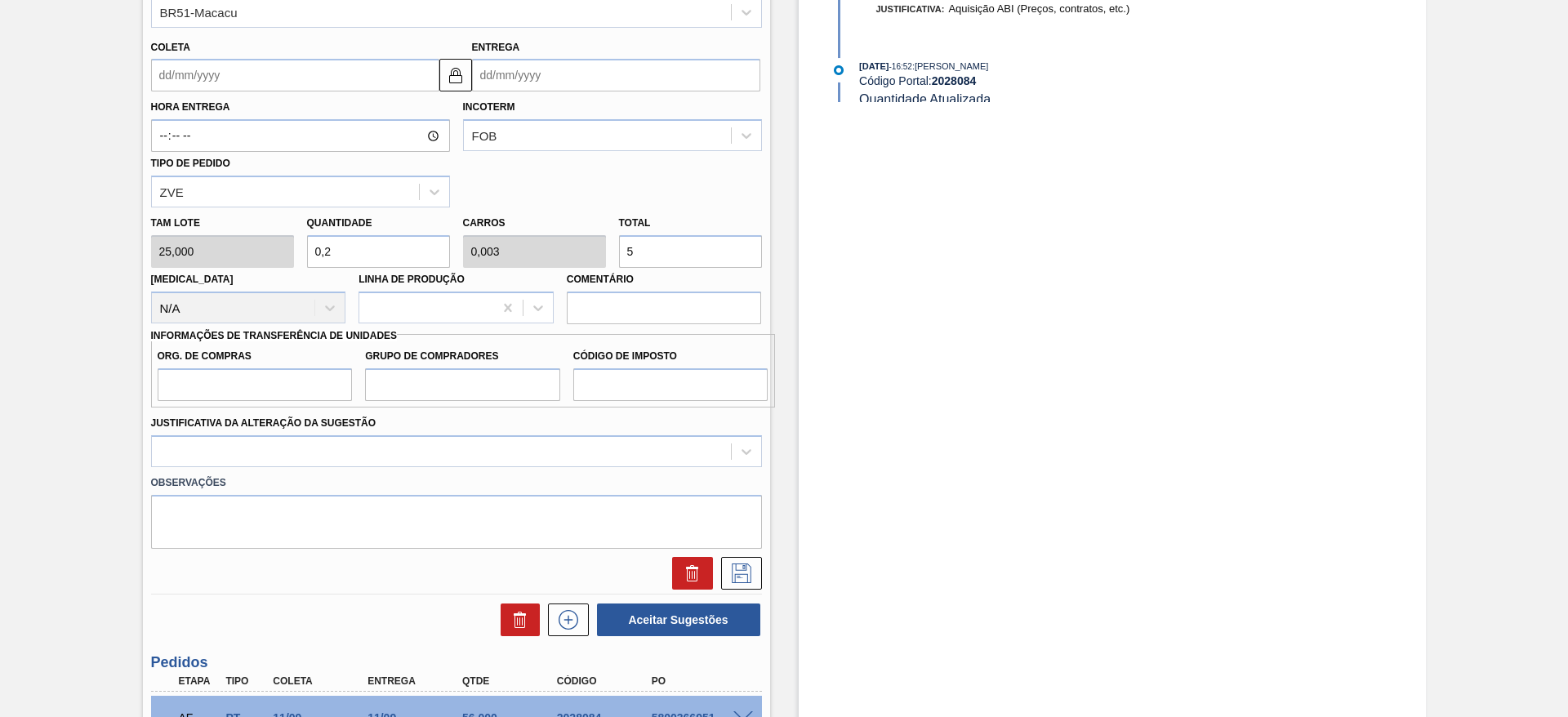
type input "0,028"
type input "56"
click at [239, 383] on input "Org. de Compras" at bounding box center [255, 384] width 195 height 32
type input "BR00"
drag, startPoint x: 516, startPoint y: 384, endPoint x: 509, endPoint y: 401, distance: 18.4
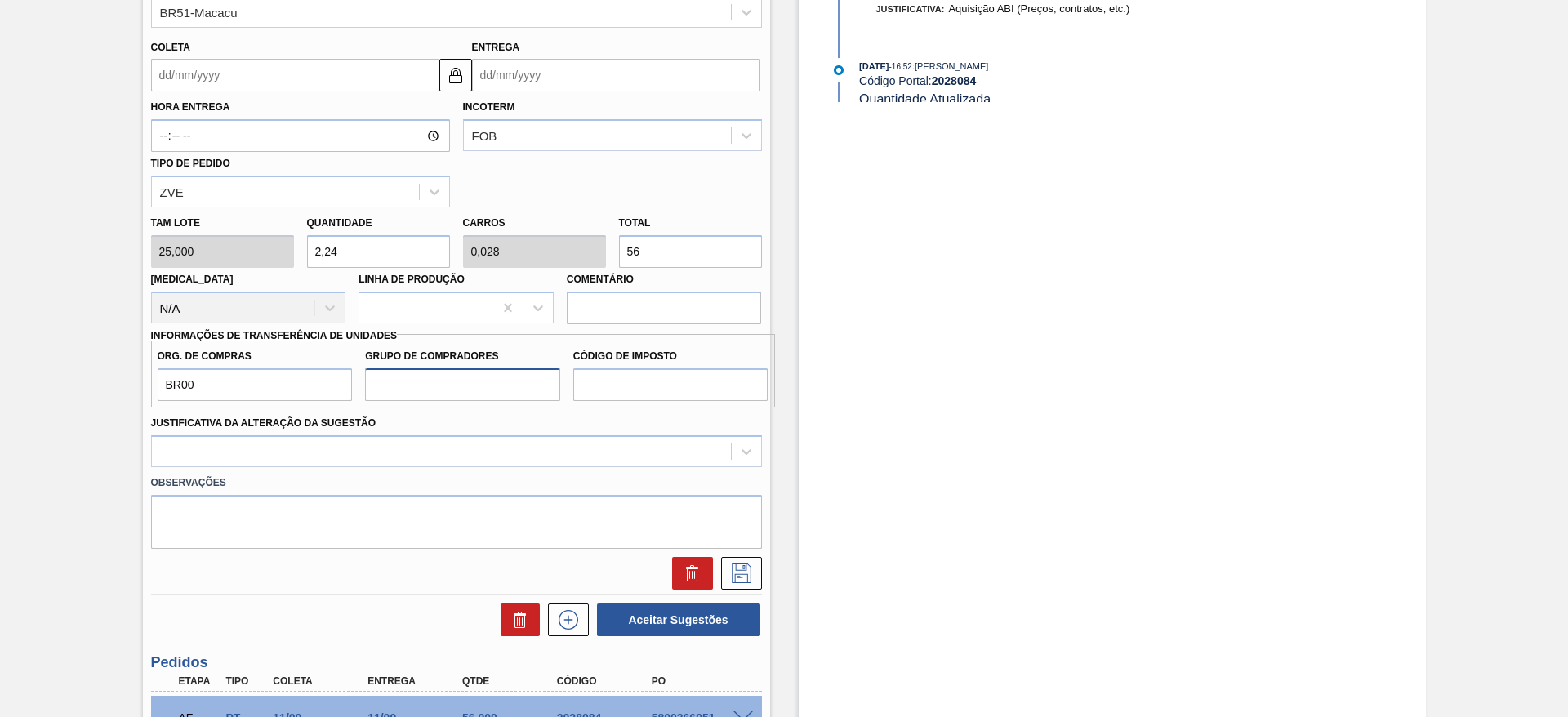
click at [515, 384] on input "Grupo de Compradores" at bounding box center [462, 384] width 195 height 32
type input "A01"
click at [603, 376] on input "Código de Imposto" at bounding box center [670, 384] width 195 height 32
type input "I1"
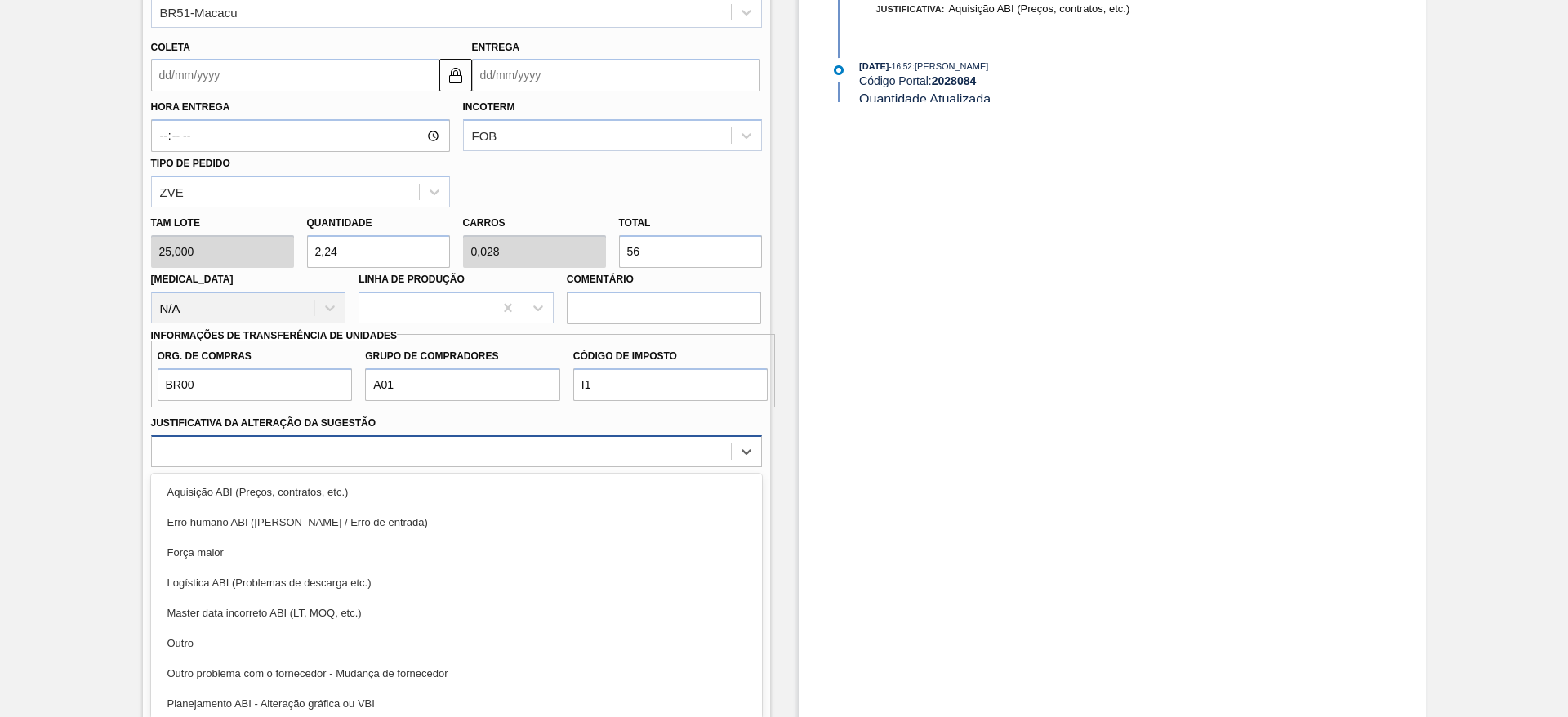
click at [620, 449] on div at bounding box center [441, 451] width 579 height 24
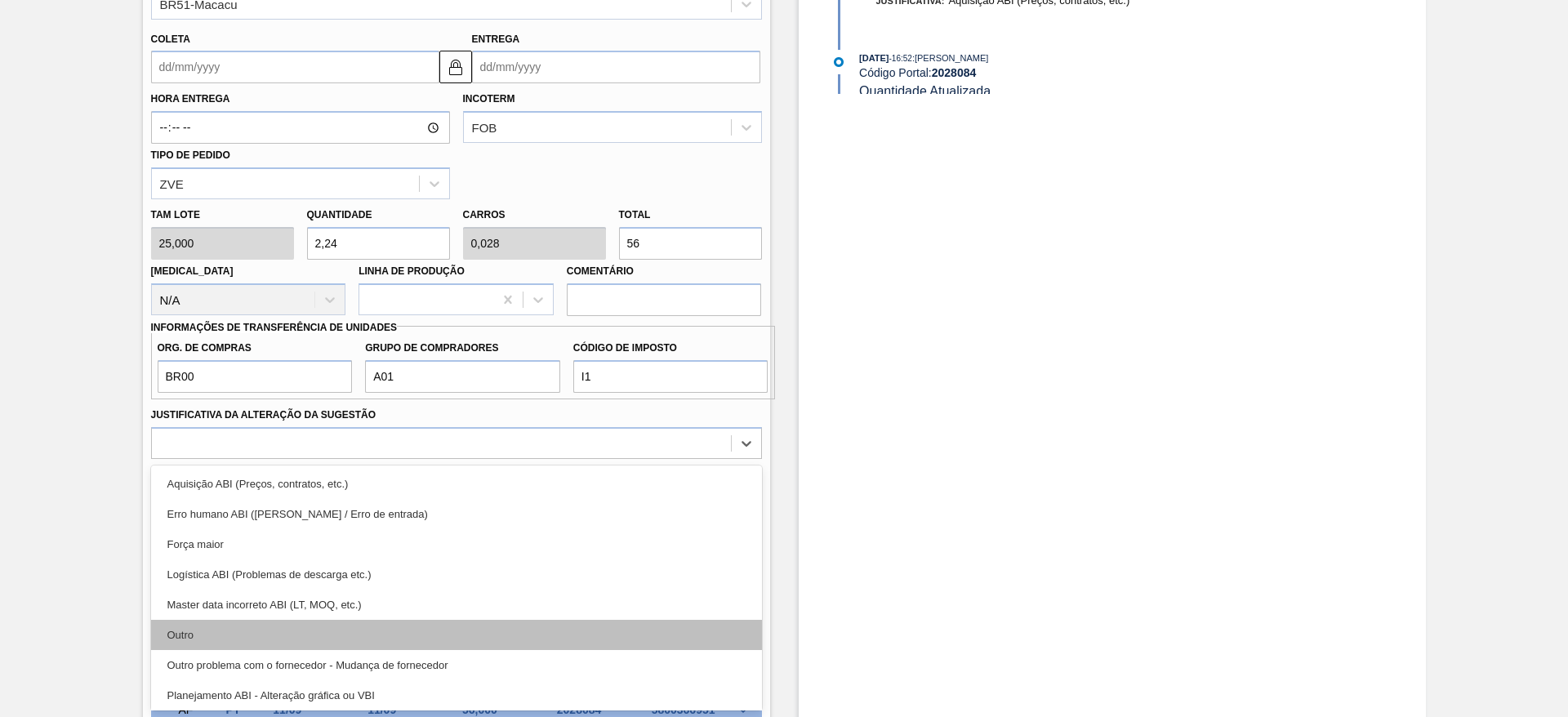
click at [481, 634] on div "Outro" at bounding box center [456, 635] width 611 height 30
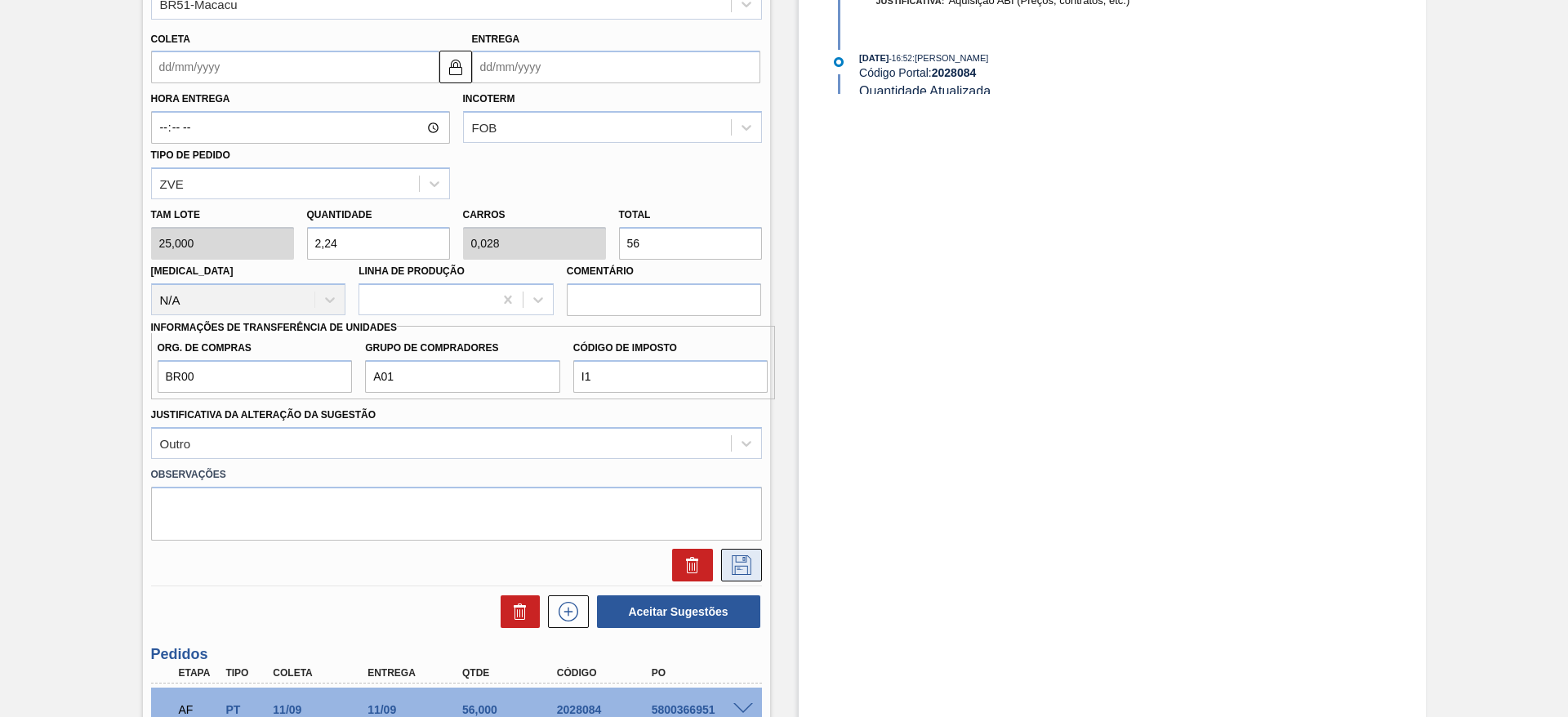
click at [748, 563] on icon at bounding box center [741, 565] width 26 height 20
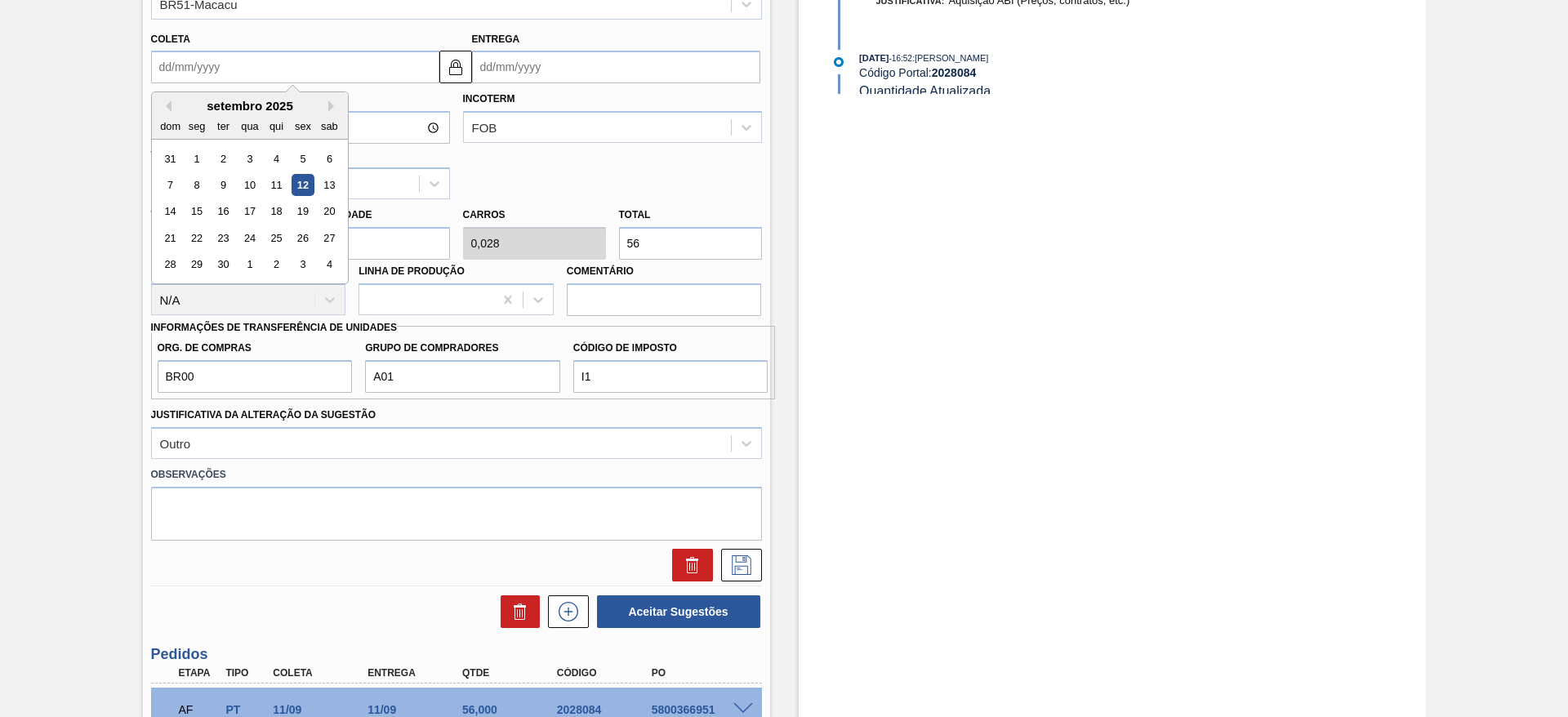
click at [320, 59] on input "Coleta" at bounding box center [295, 67] width 288 height 32
click at [305, 184] on div "12" at bounding box center [302, 184] width 22 height 22
type input "[DATE]"
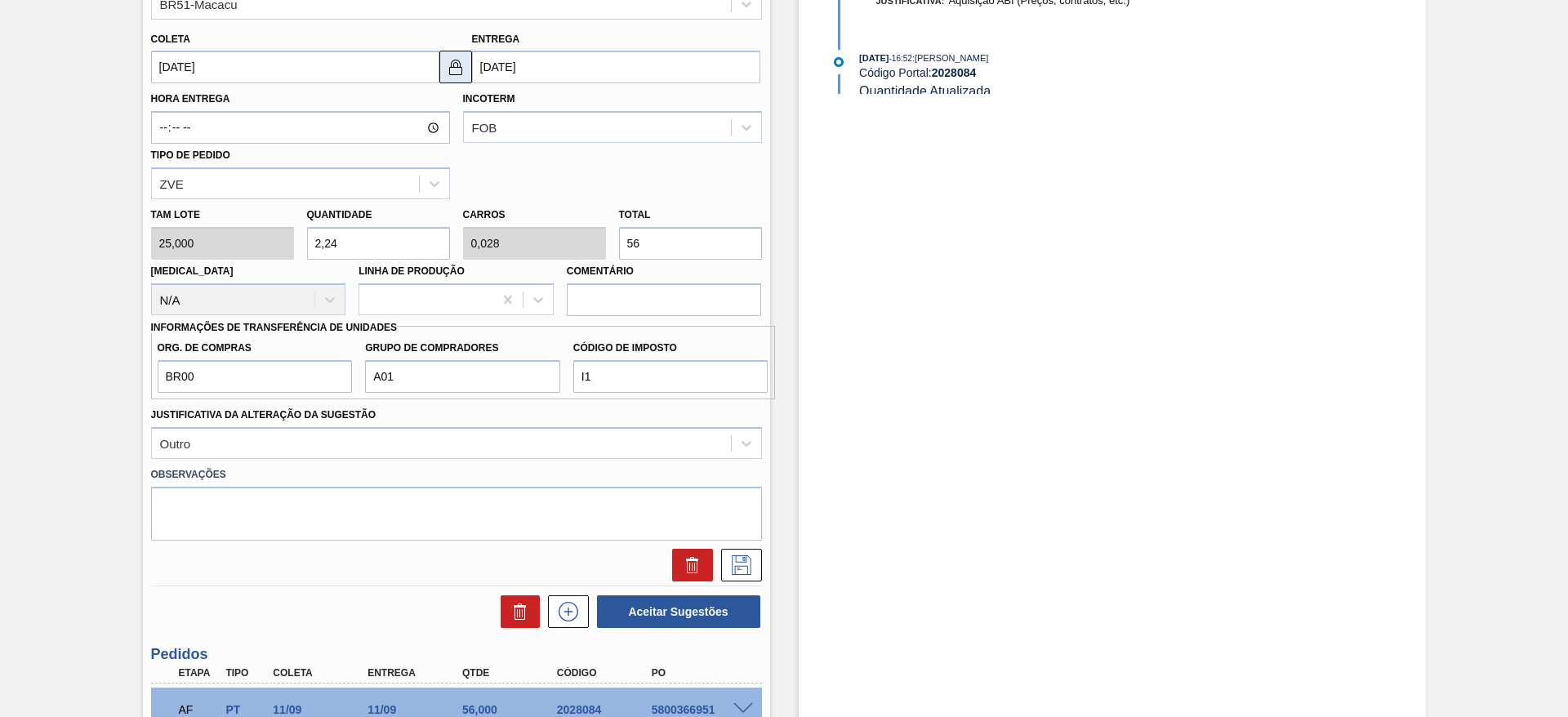
click at [456, 59] on img at bounding box center [456, 67] width 20 height 20
drag, startPoint x: 484, startPoint y: 60, endPoint x: 511, endPoint y: 83, distance: 35.5
click at [485, 61] on input "[DATE]" at bounding box center [616, 67] width 288 height 32
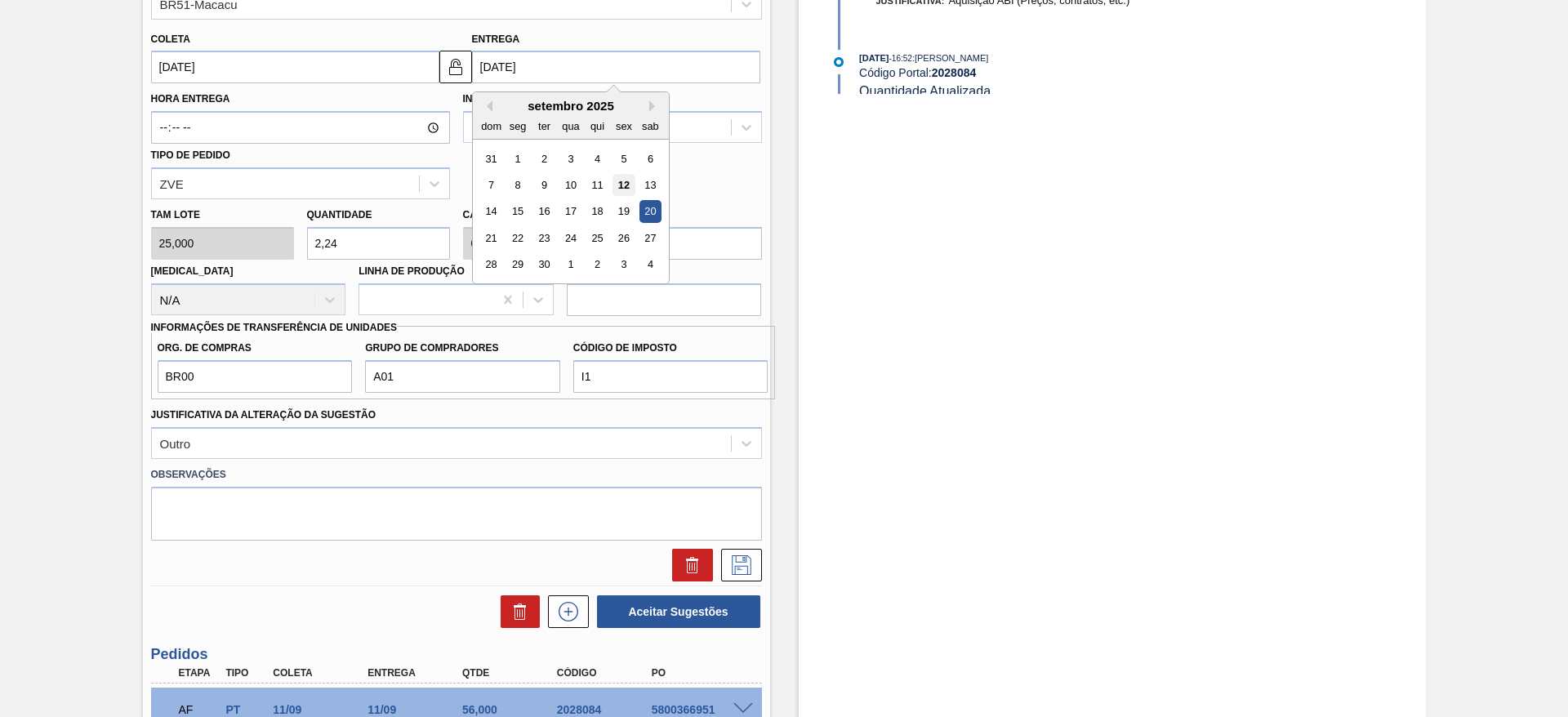
click at [630, 192] on div "12" at bounding box center [623, 184] width 22 height 22
type input "[DATE]"
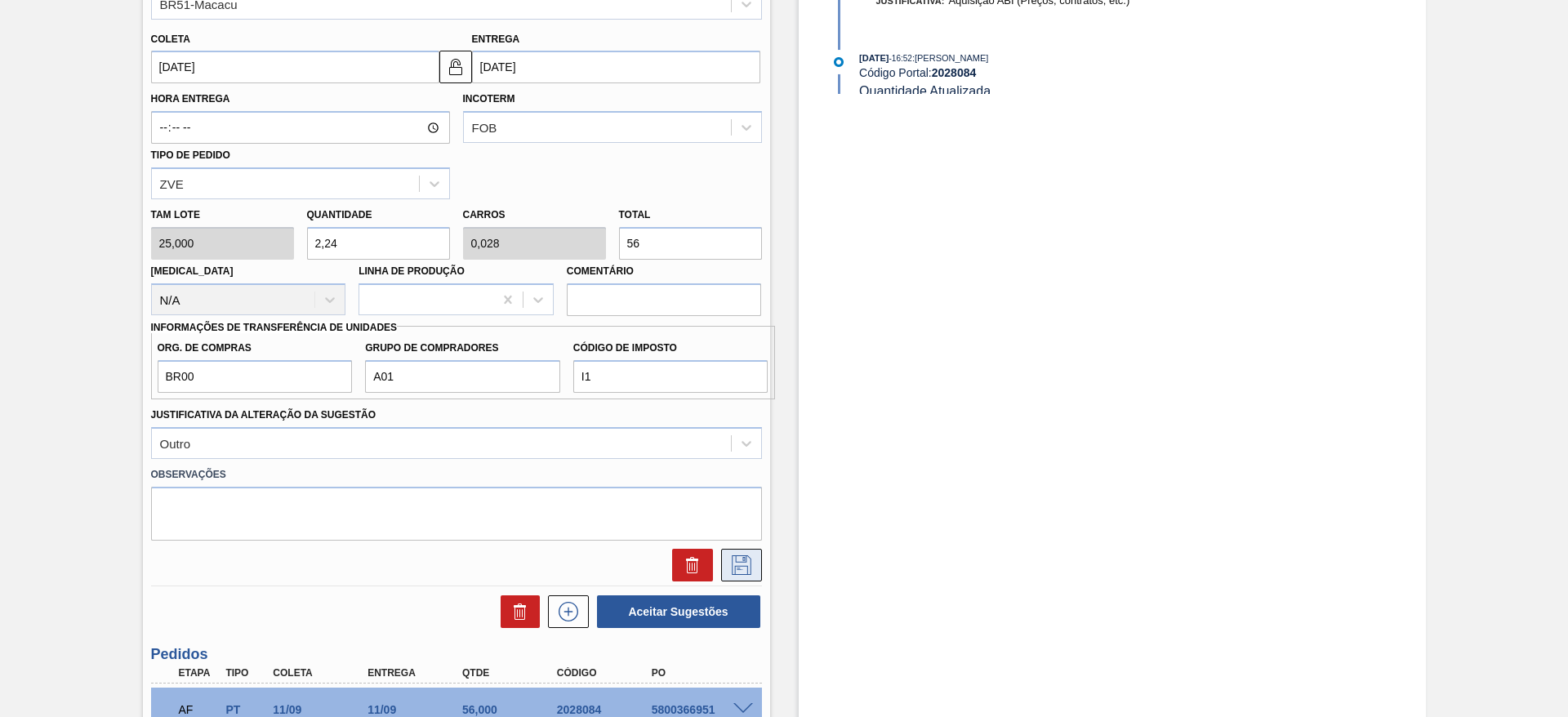
click at [748, 569] on icon at bounding box center [741, 565] width 20 height 20
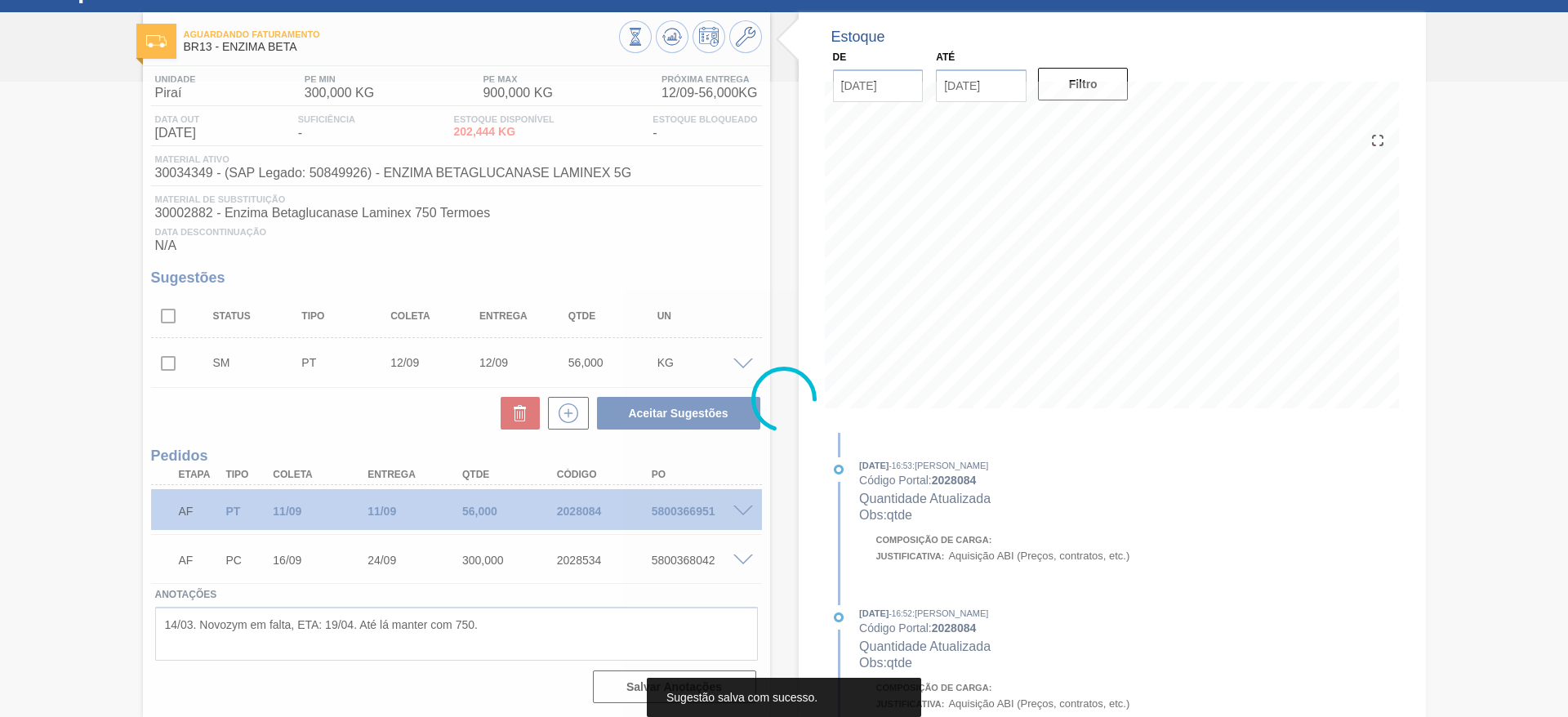
scroll to position [70, 0]
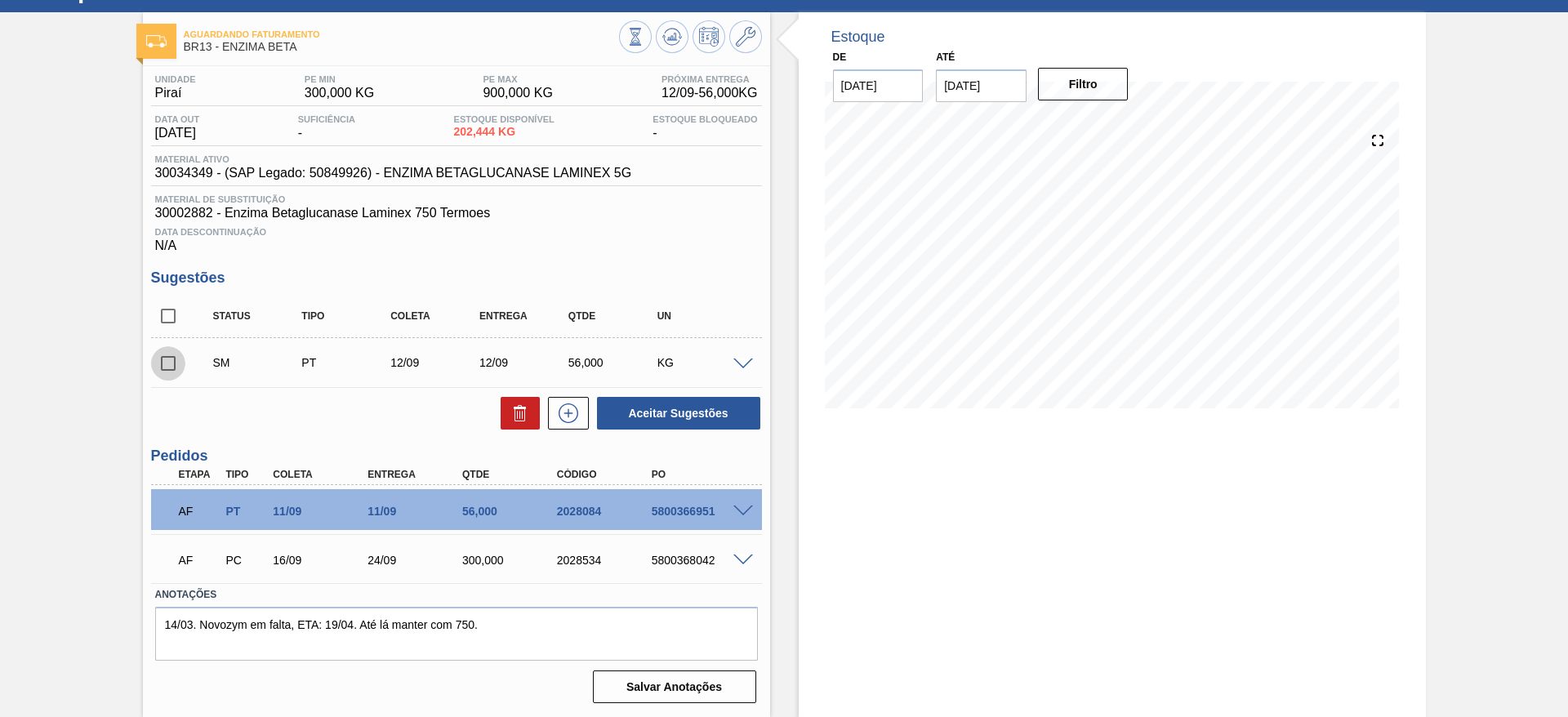
click at [154, 363] on input "checkbox" at bounding box center [168, 363] width 34 height 34
click at [704, 418] on button "Aceitar Sugestões" at bounding box center [679, 413] width 164 height 32
checkbox input "false"
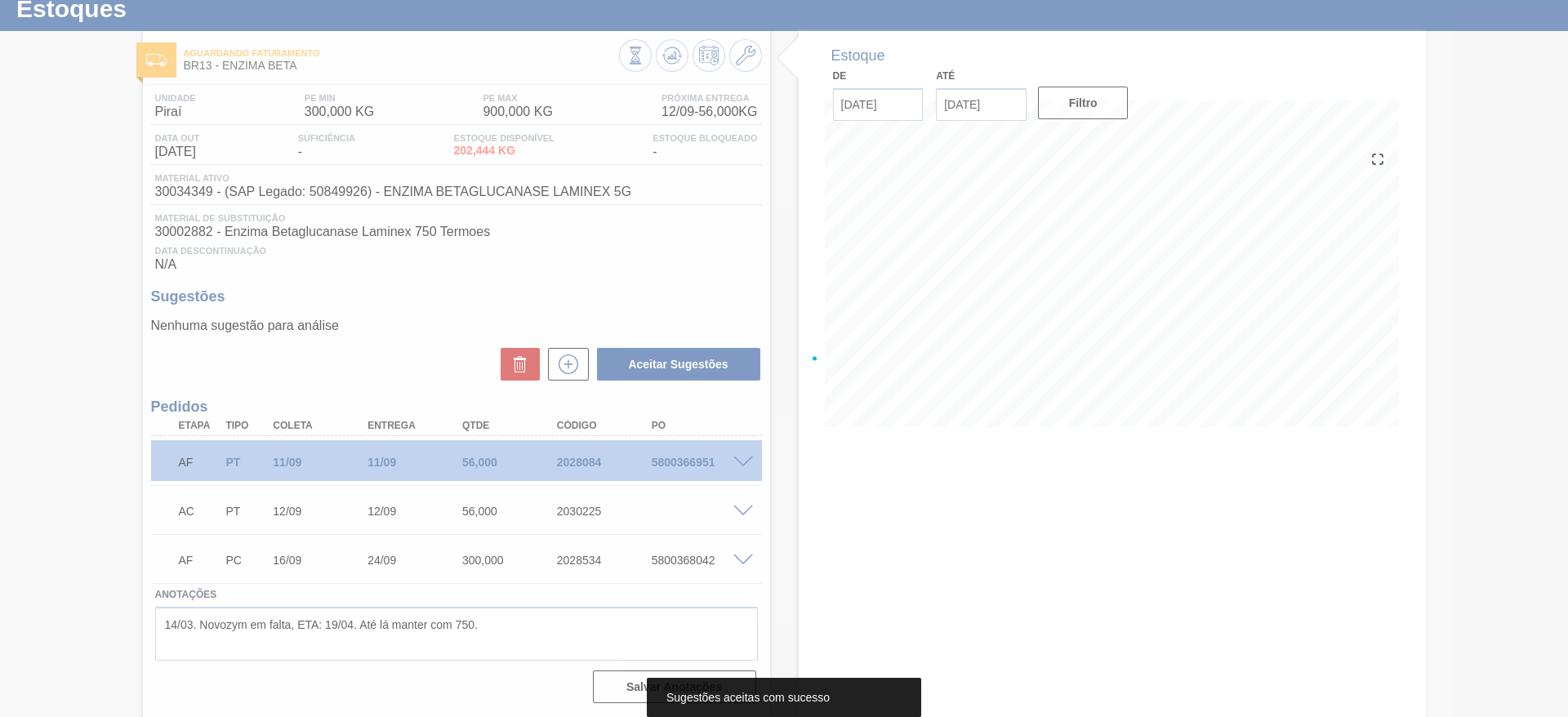
scroll to position [51, 0]
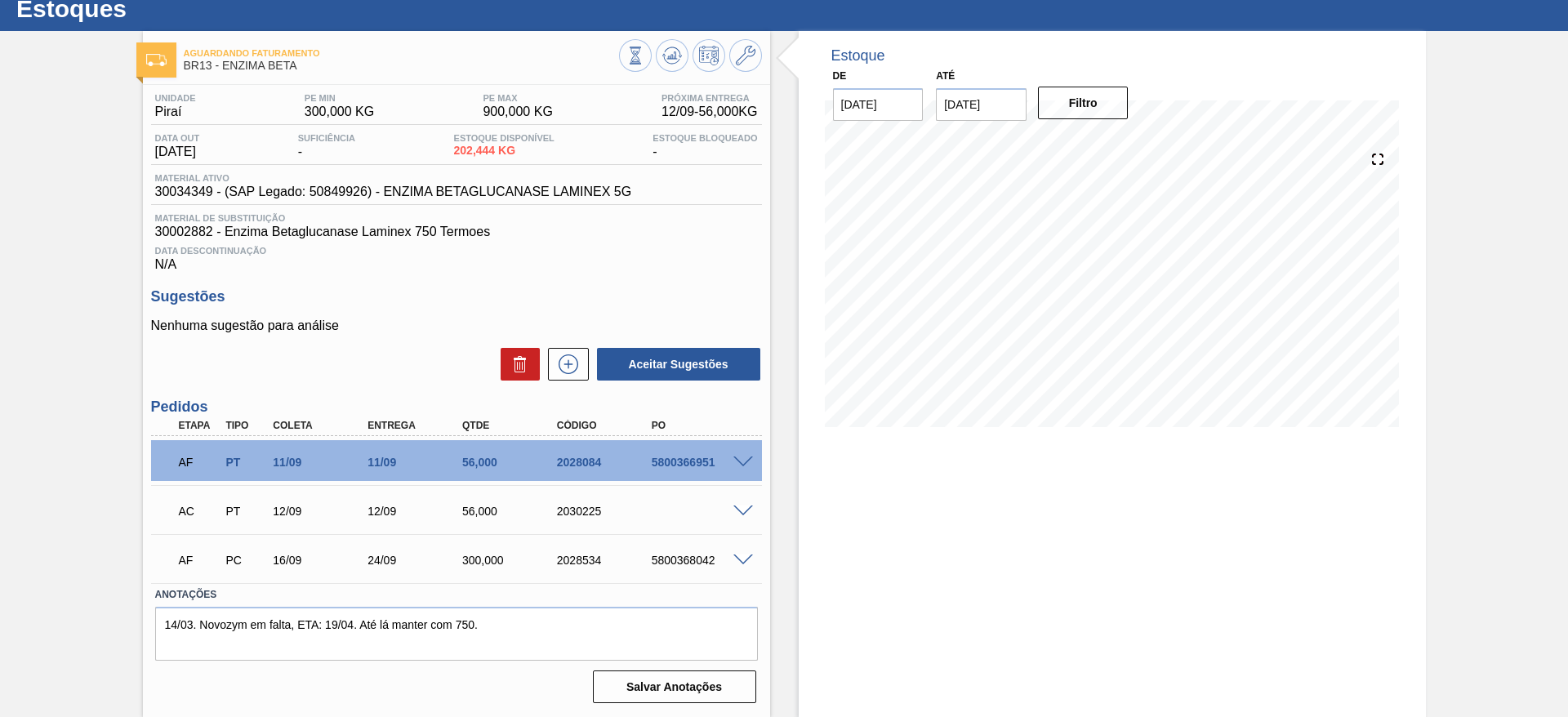
click at [748, 509] on span at bounding box center [743, 511] width 20 height 12
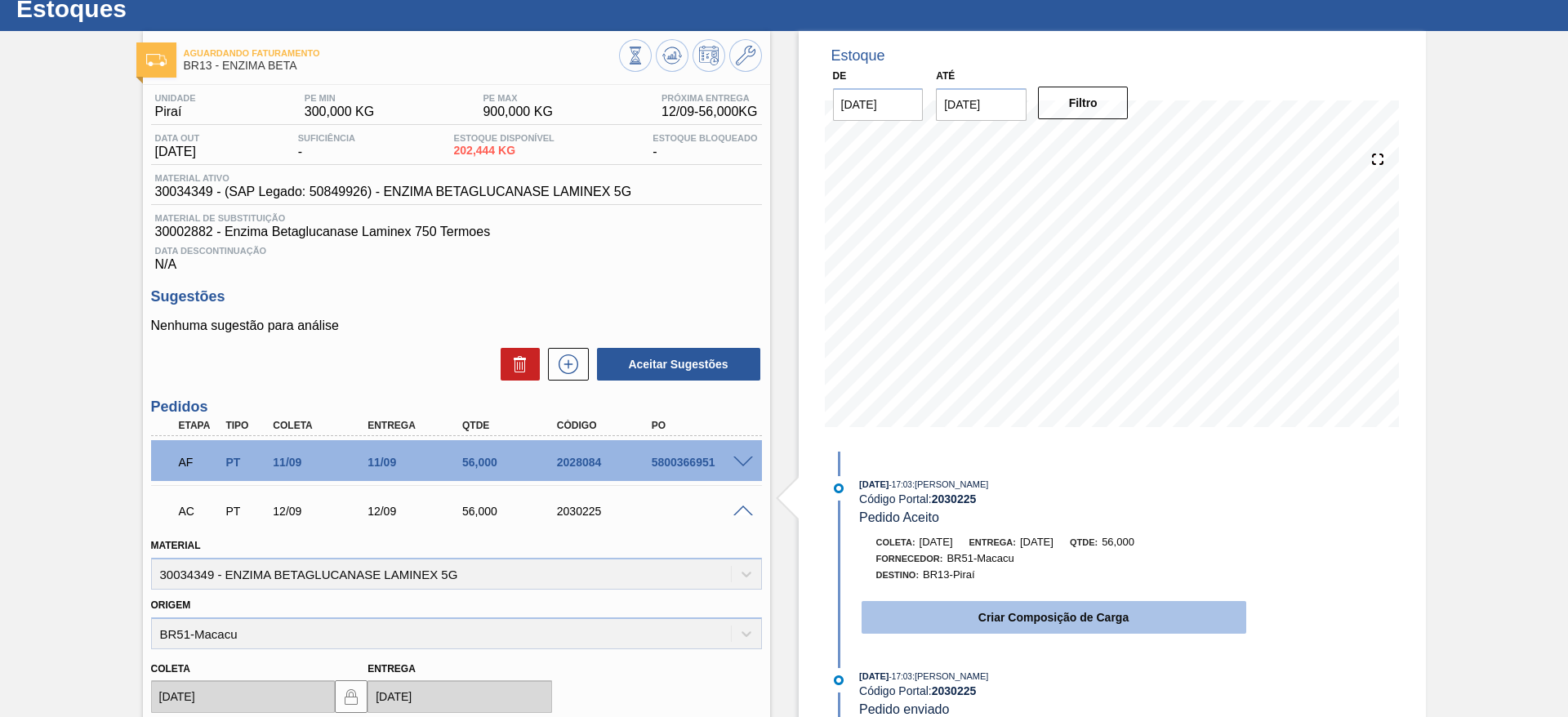
click at [906, 612] on button "Criar Composição de Carga" at bounding box center [1053, 617] width 384 height 32
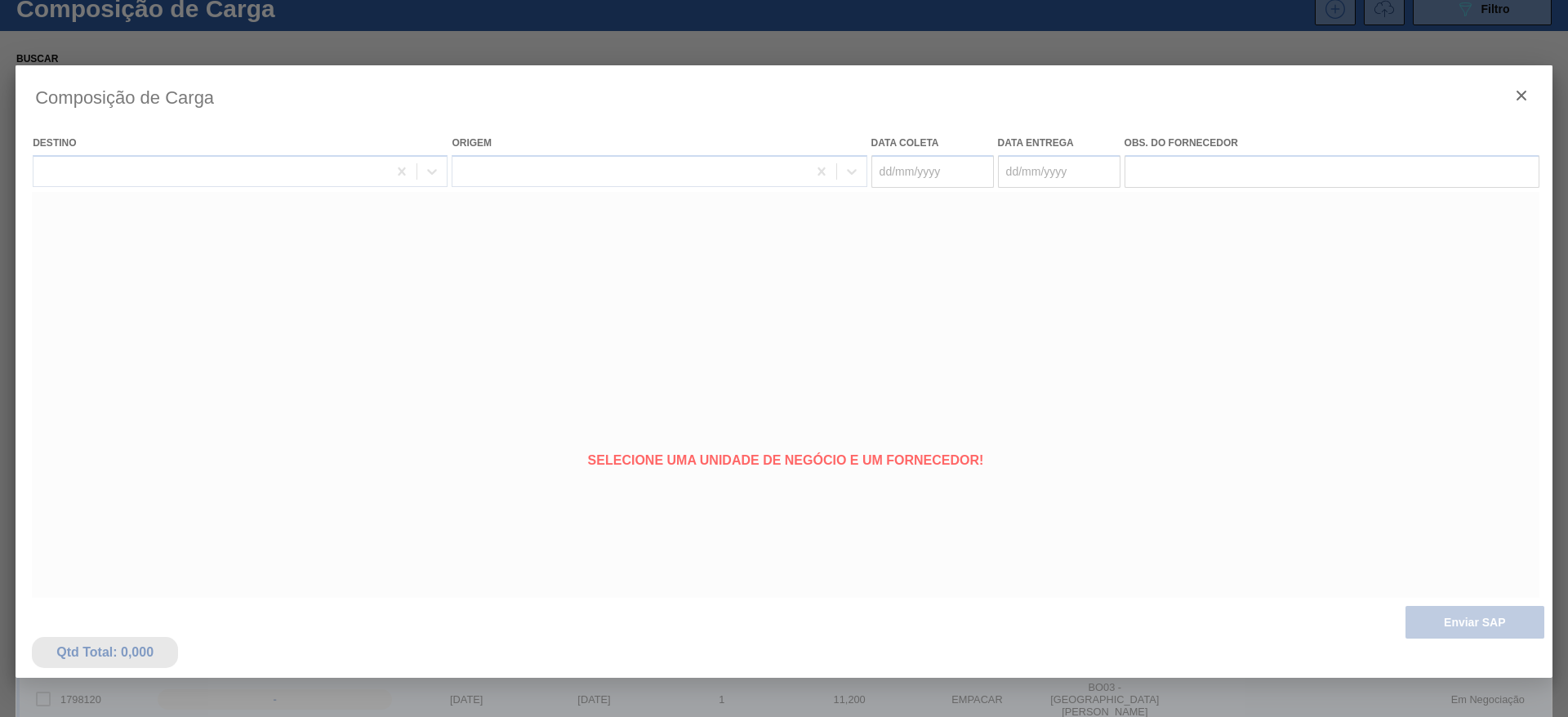
type coleta "[DATE]"
type entrega "[DATE]"
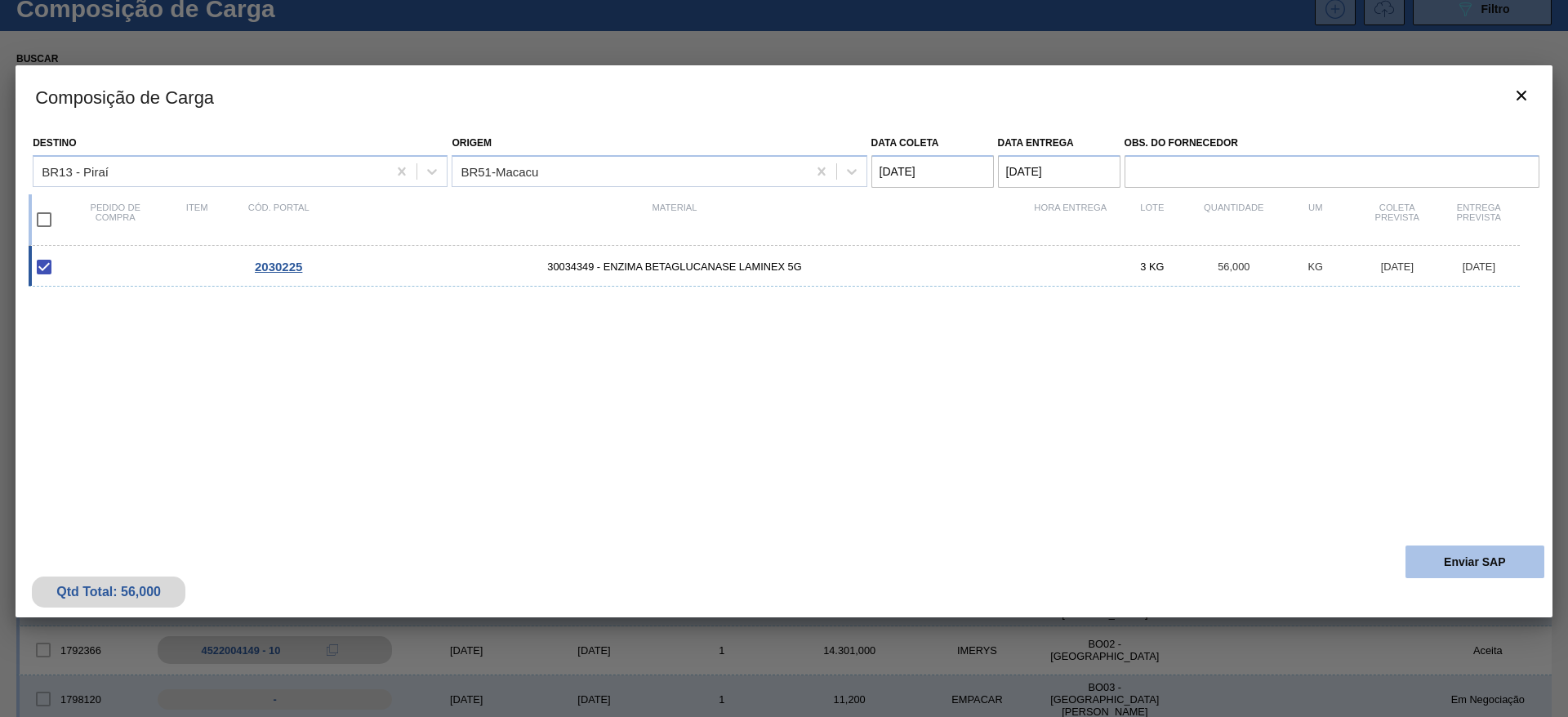
click at [1460, 567] on button "Enviar SAP" at bounding box center [1475, 561] width 139 height 32
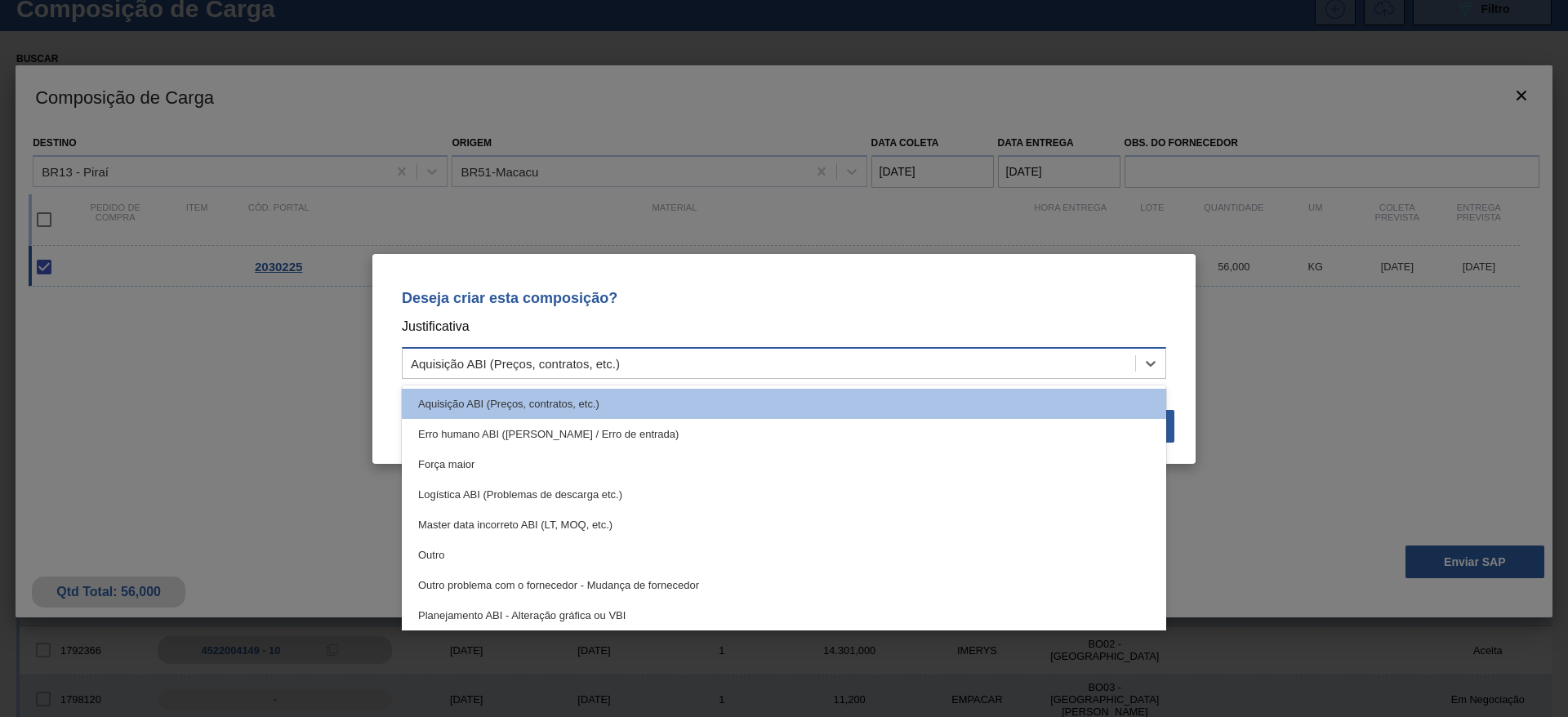
click at [1117, 361] on div "Aquisição ABI (Preços, contratos, etc.)" at bounding box center [768, 363] width 733 height 24
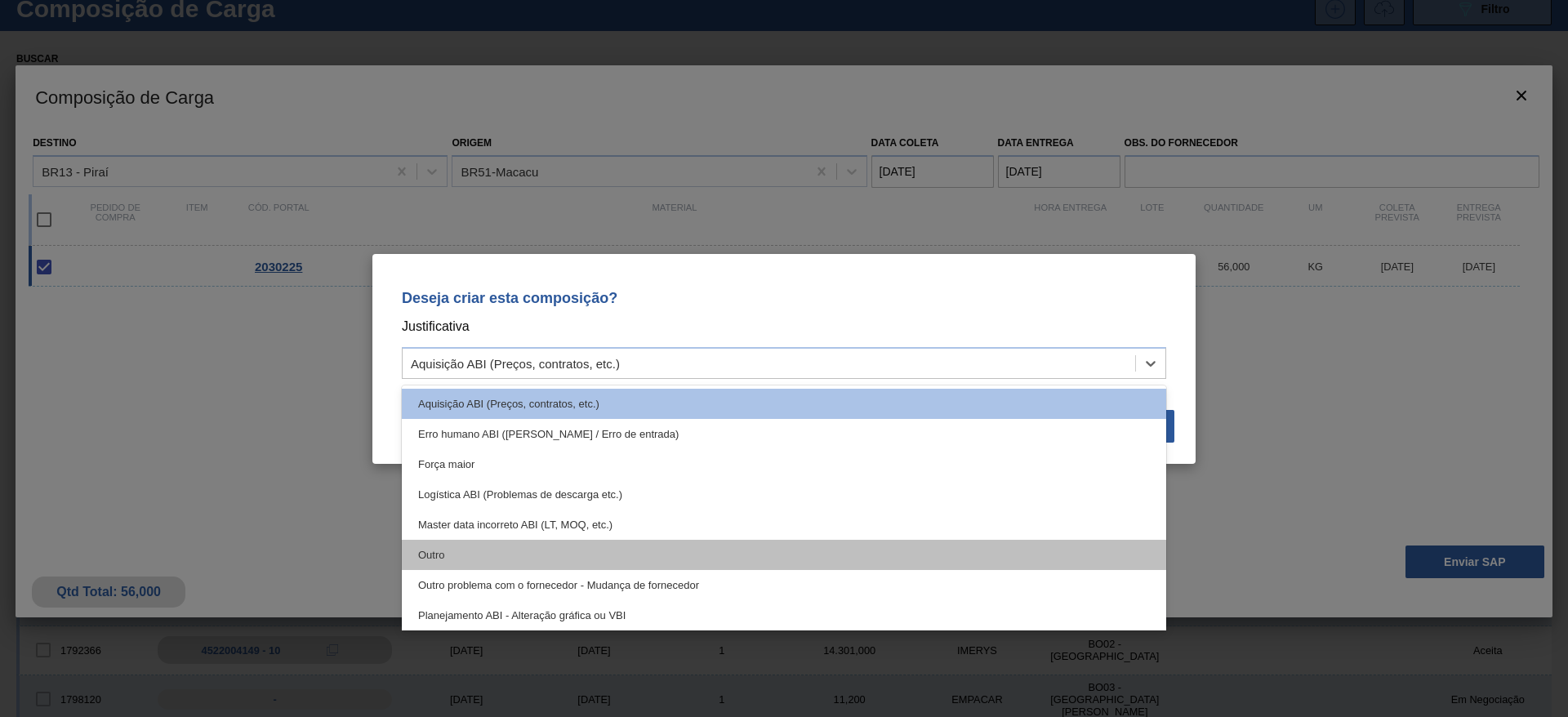
click at [1009, 546] on div "Outro" at bounding box center [784, 554] width 764 height 30
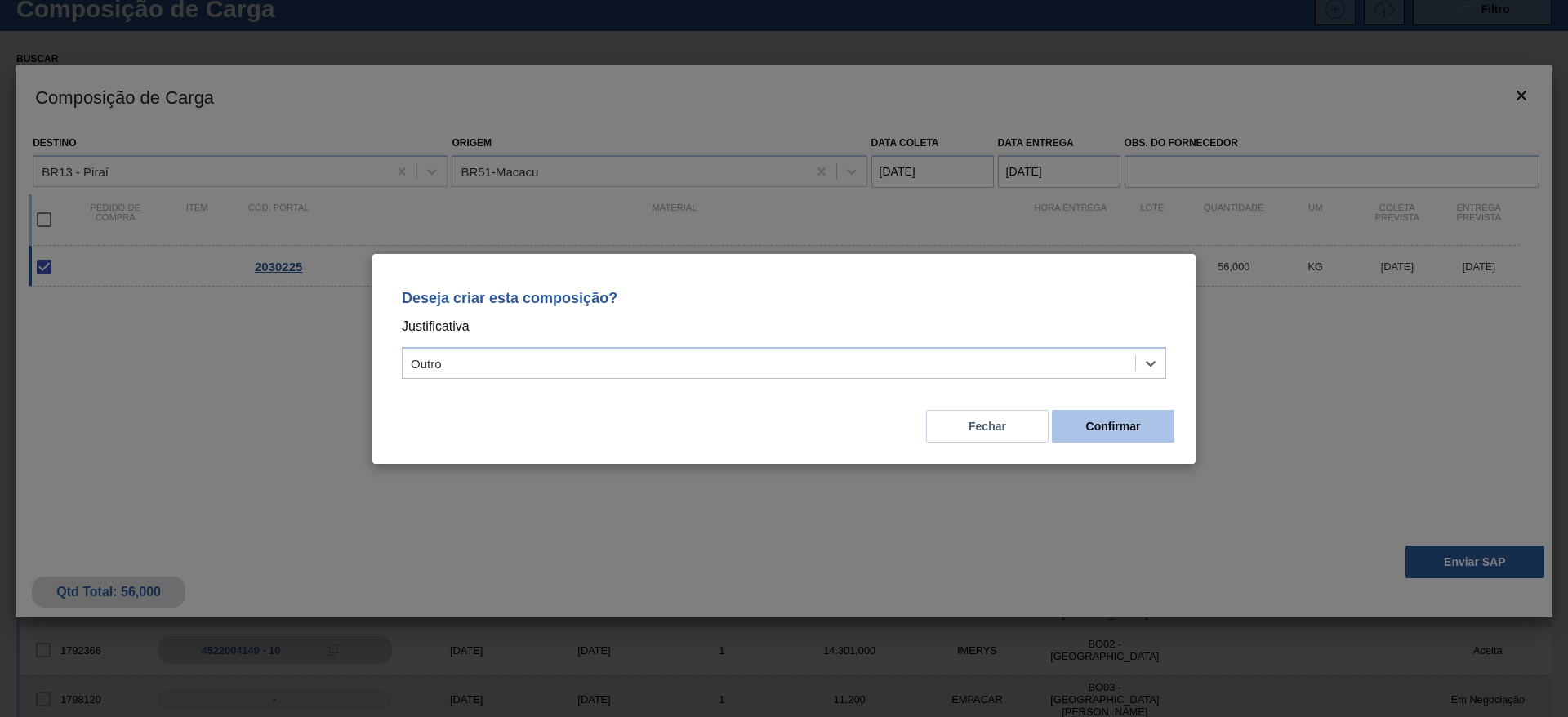
click at [1138, 410] on button "Confirmar" at bounding box center [1112, 426] width 123 height 32
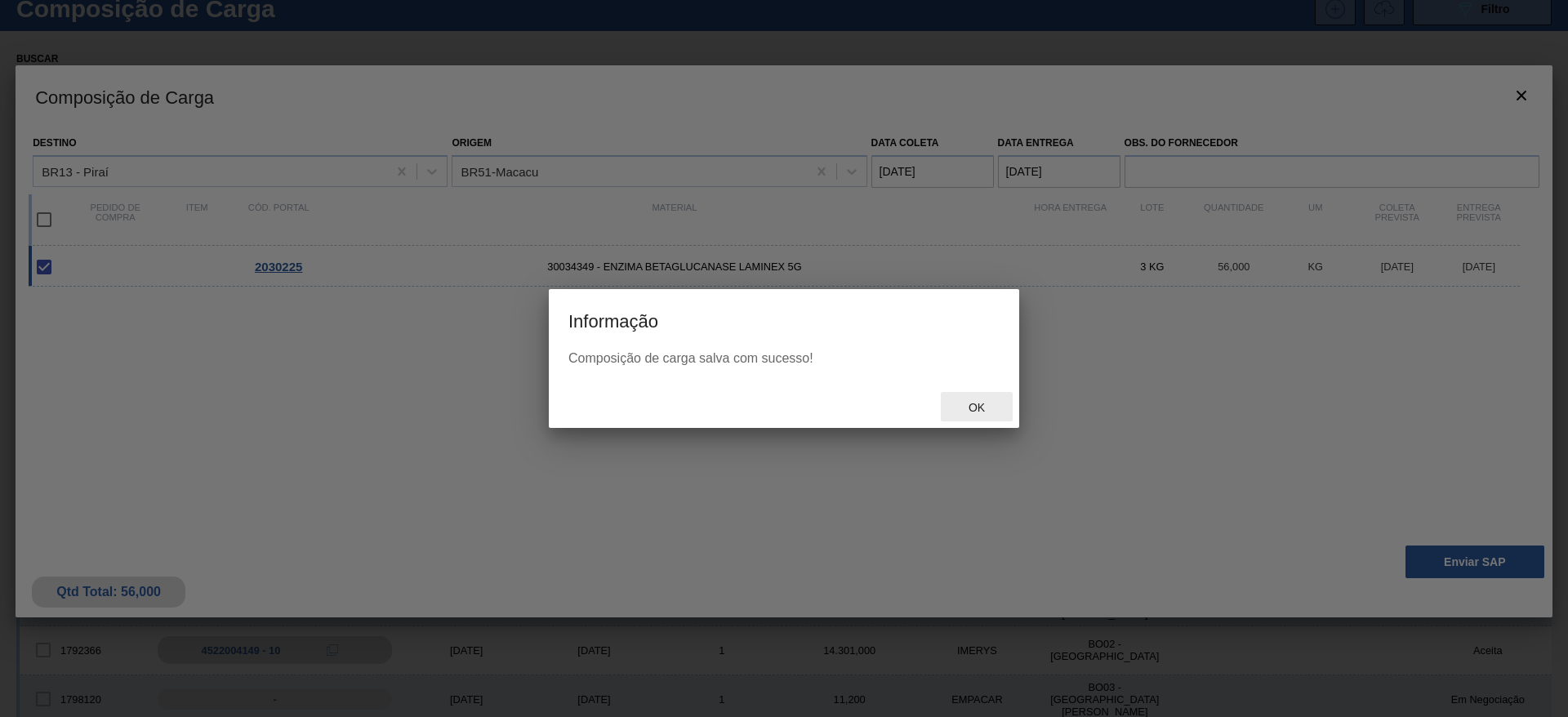
click at [981, 397] on div "Ok" at bounding box center [976, 407] width 72 height 30
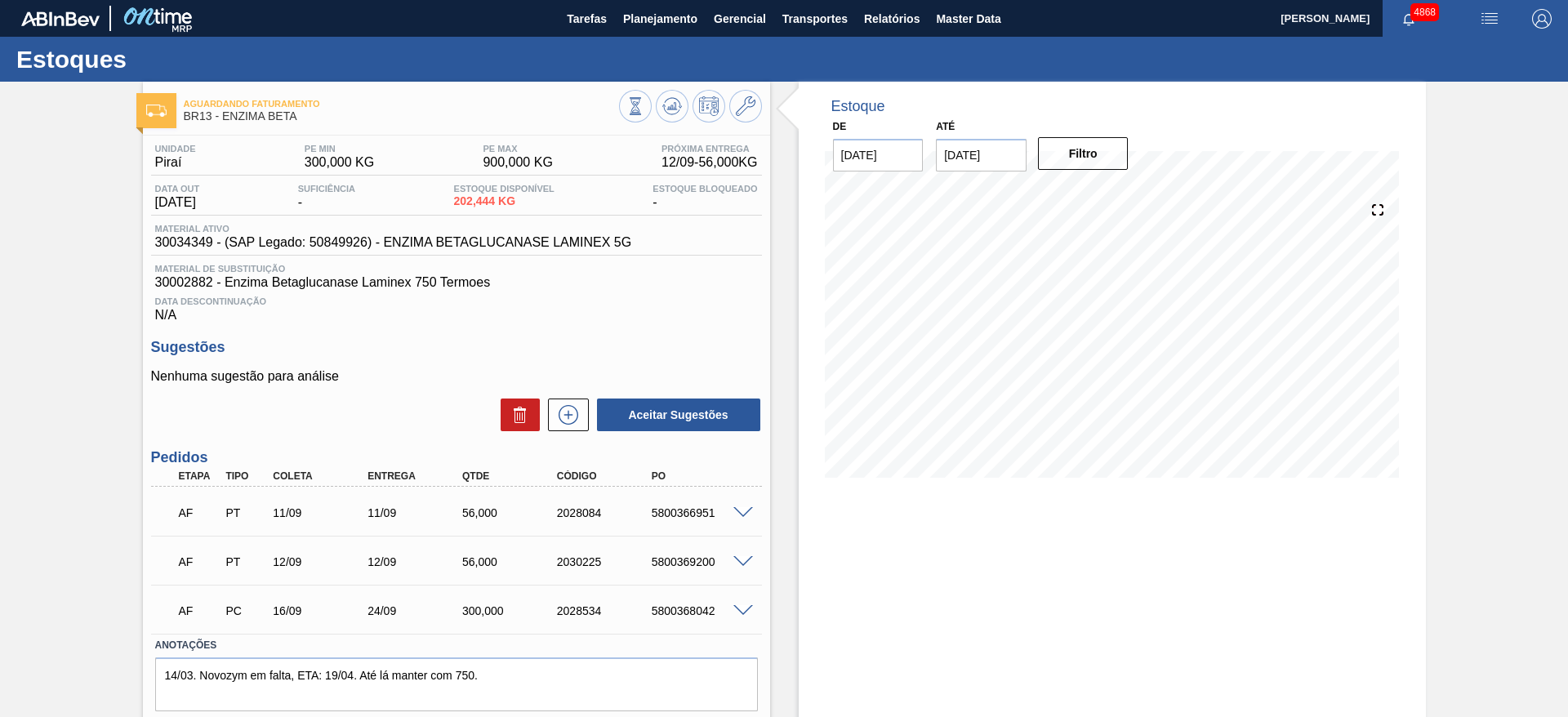
scroll to position [51, 0]
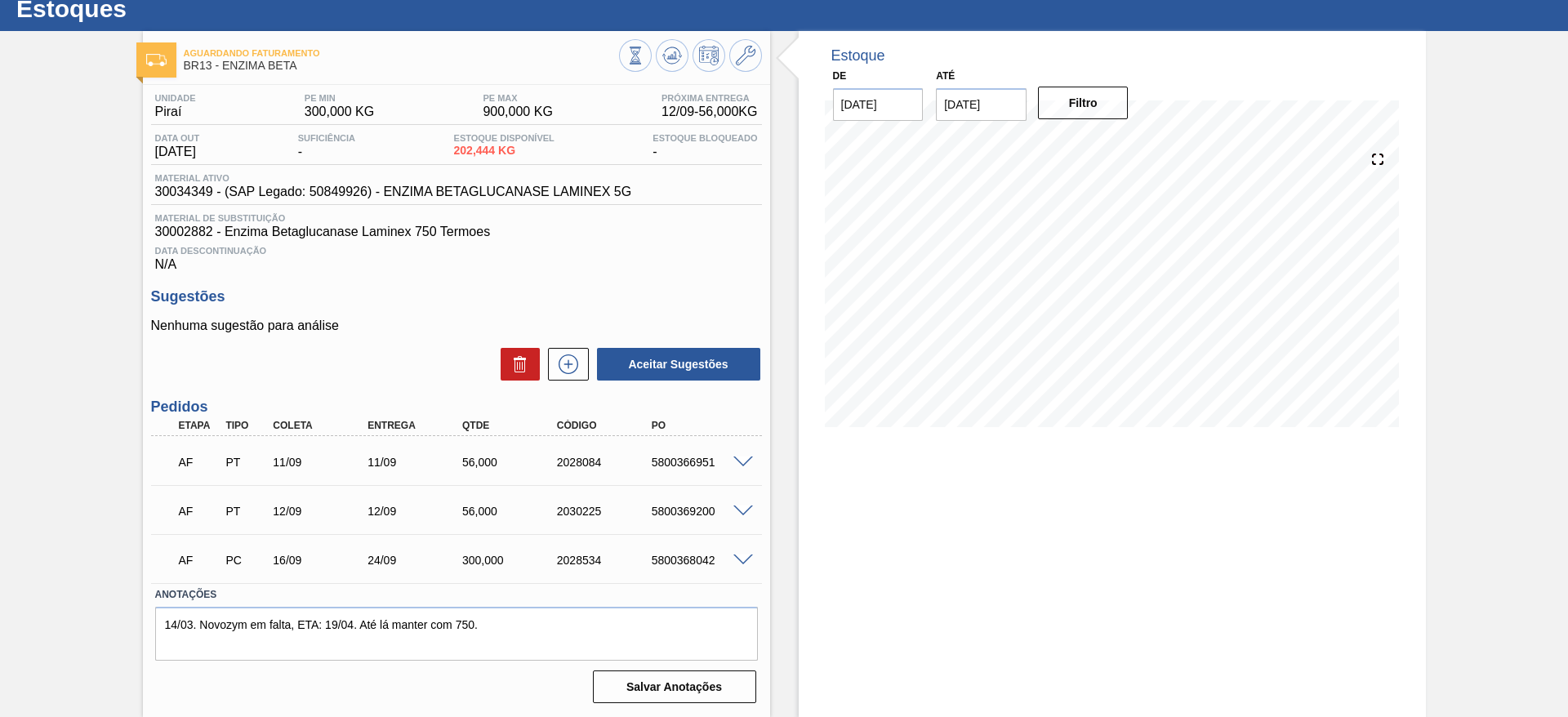
click at [733, 509] on span at bounding box center [743, 511] width 20 height 12
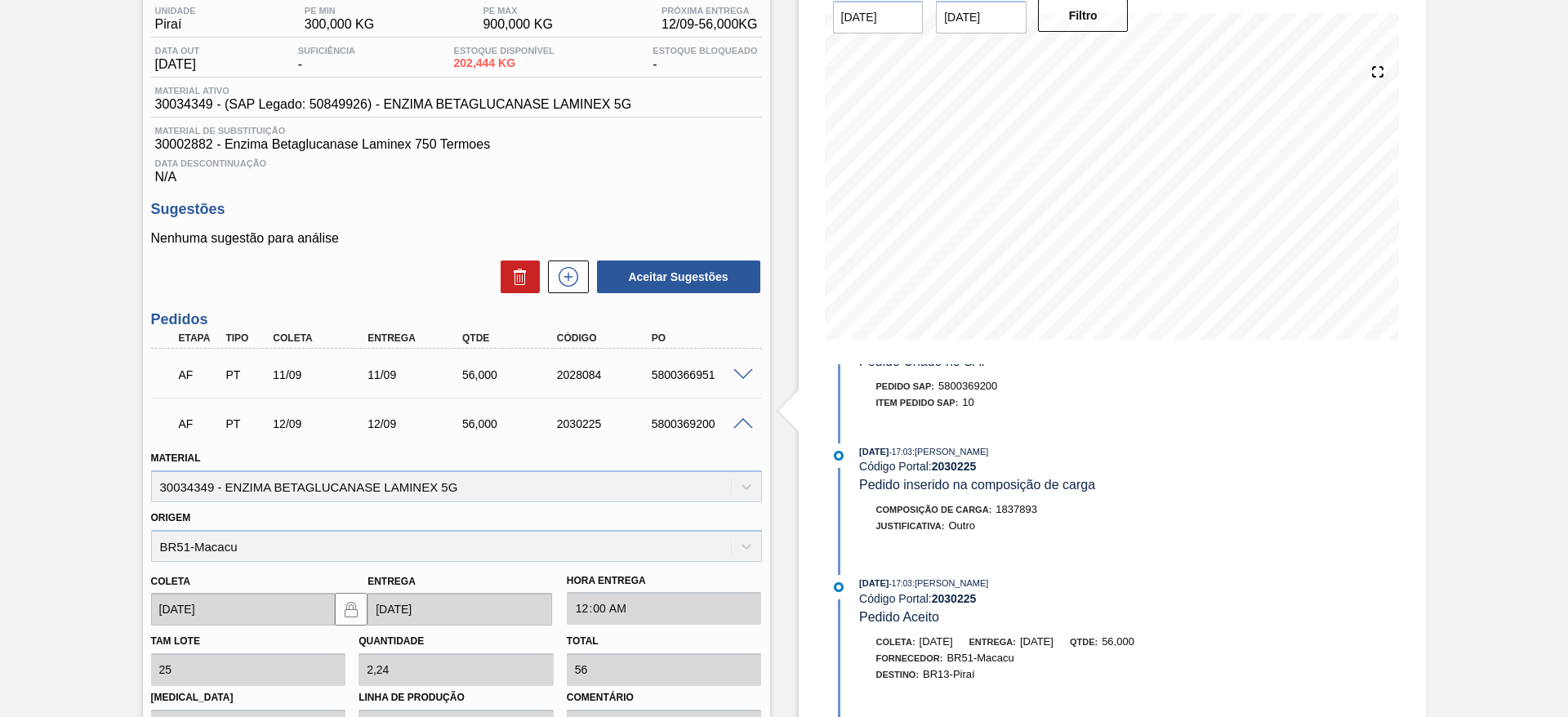
scroll to position [174, 0]
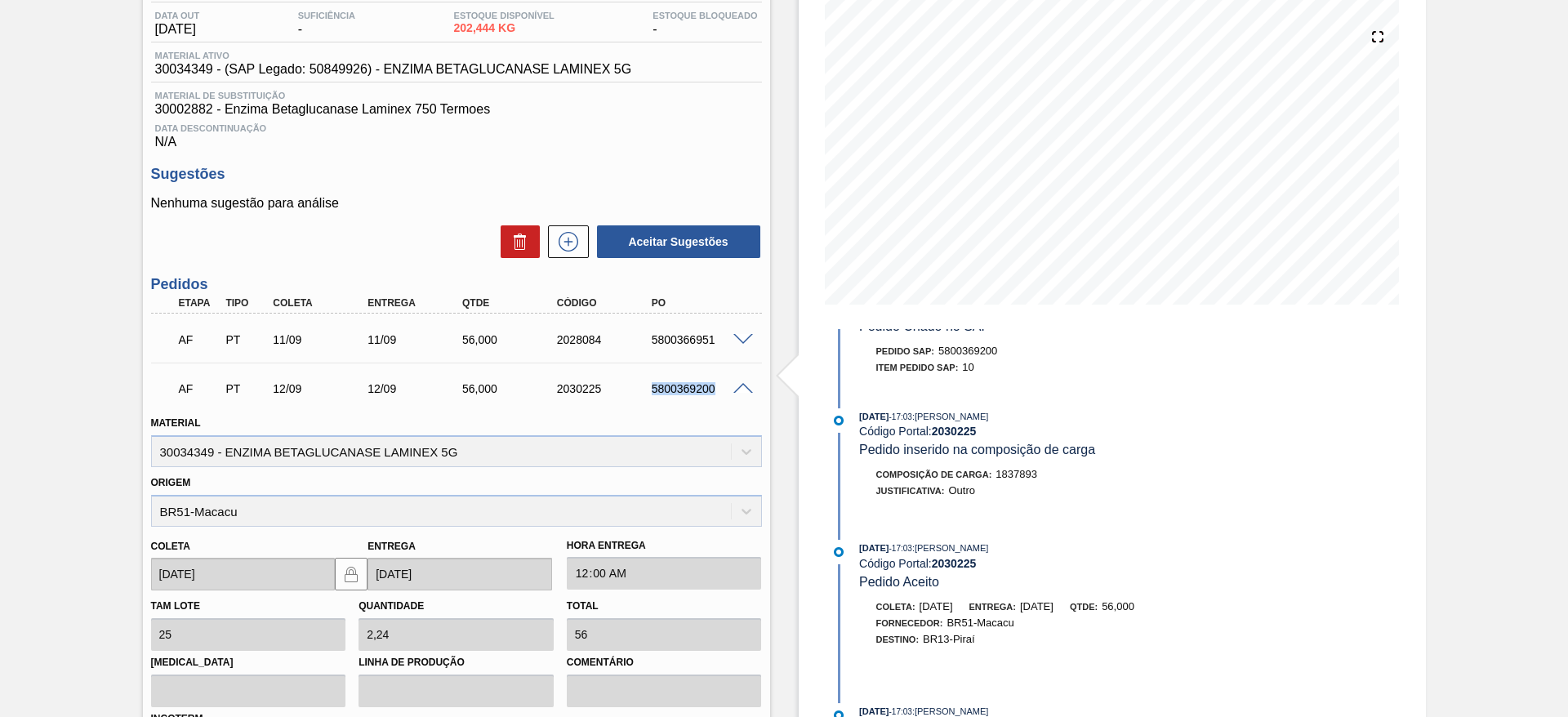
drag, startPoint x: 650, startPoint y: 392, endPoint x: 753, endPoint y: 389, distance: 103.0
click at [753, 389] on div "AF PT 12/09 12/09 56,000 2030225 5800369200" at bounding box center [456, 387] width 611 height 41
copy div "5800369200"
